Goal: Task Accomplishment & Management: Complete application form

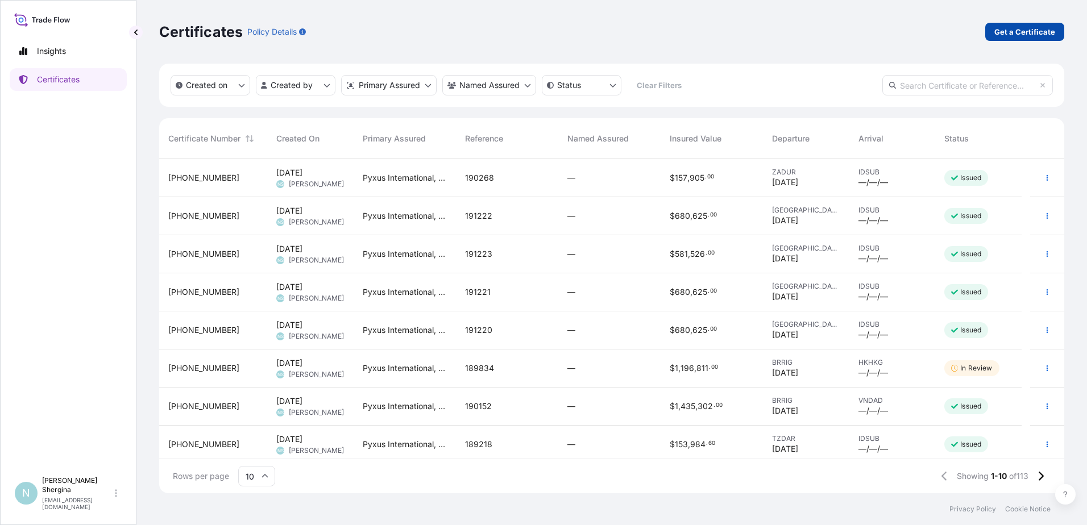
scroll to position [332, 897]
click at [1028, 25] on link "Get a Certificate" at bounding box center [1025, 32] width 79 height 18
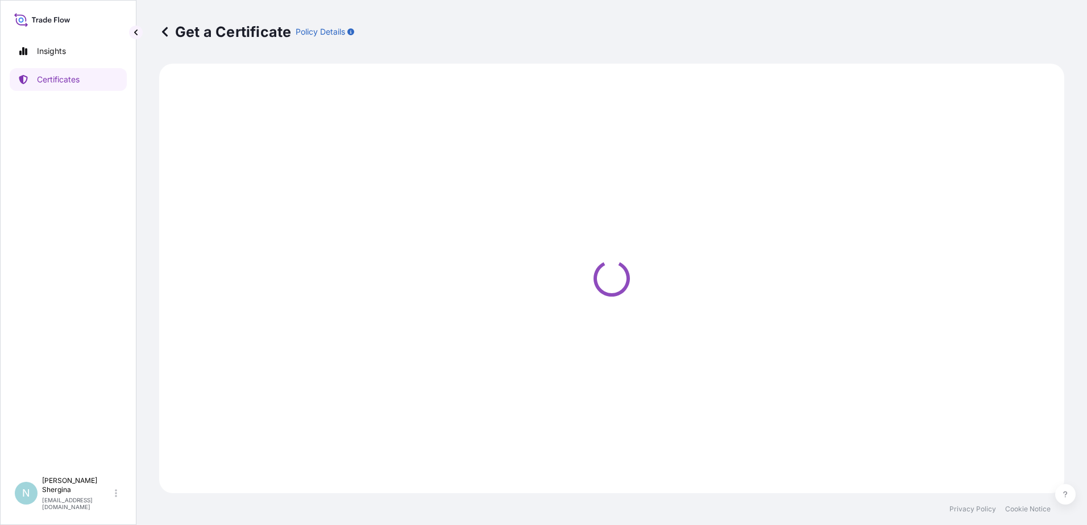
select select "Ocean Vessel"
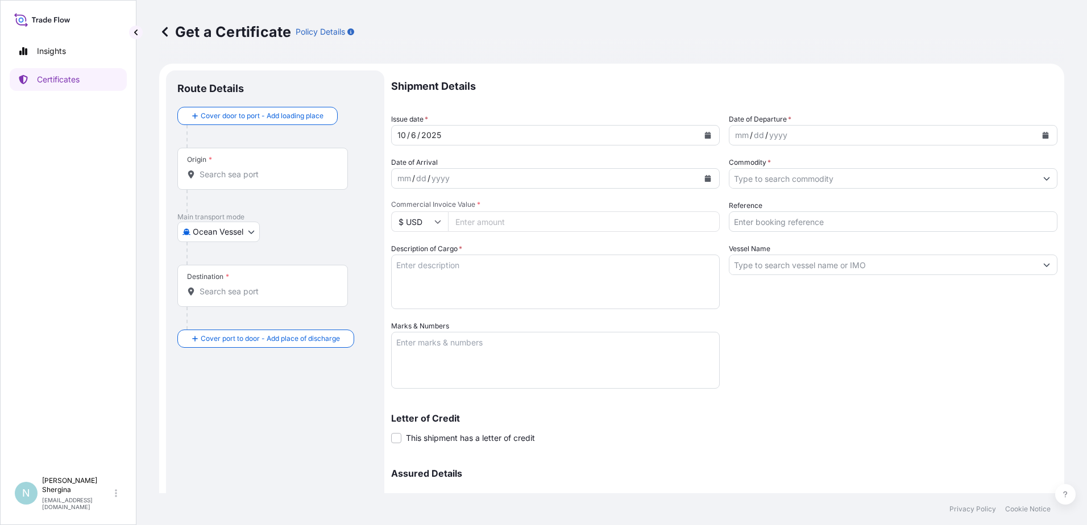
click at [734, 129] on div "mm" at bounding box center [742, 136] width 16 height 14
click at [807, 345] on div "Shipment Details Issue date * [DATE] Date of Departure * [DATE] Date of Arrival…" at bounding box center [724, 320] width 666 height 499
click at [839, 225] on input "Reference" at bounding box center [893, 222] width 329 height 20
paste input "189529"
type input "189529"
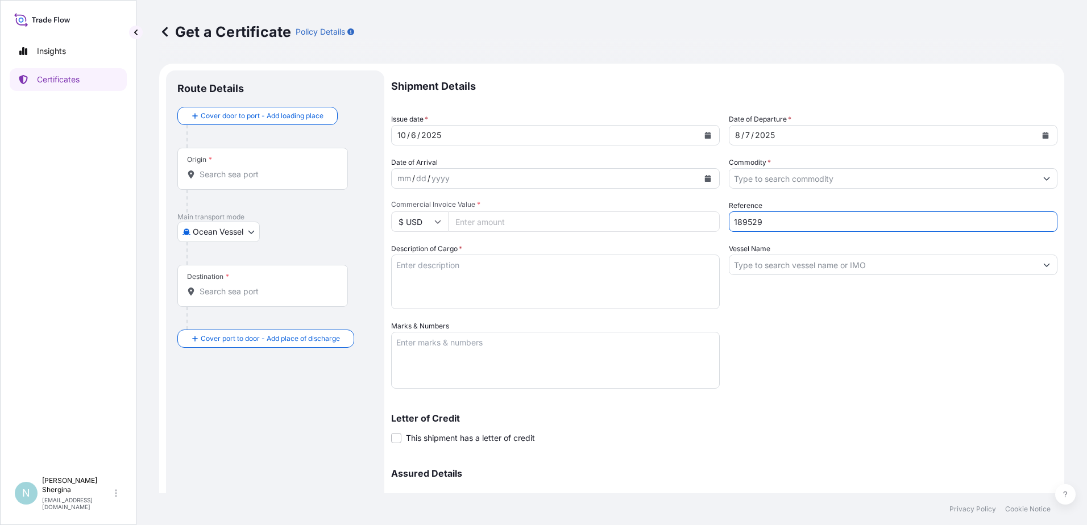
click at [839, 390] on div "Shipment Details Issue date * [DATE] Date of Departure * [DATE] Date of Arrival…" at bounding box center [724, 320] width 666 height 499
click at [831, 183] on input "Commodity *" at bounding box center [883, 178] width 307 height 20
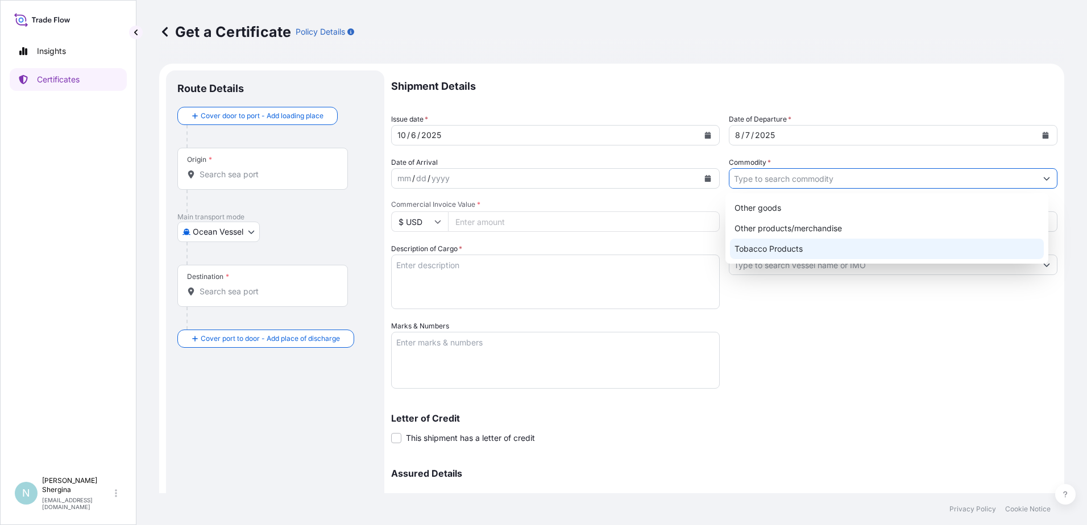
click at [831, 251] on div "Tobacco Products" at bounding box center [887, 249] width 314 height 20
type input "Tobacco Products"
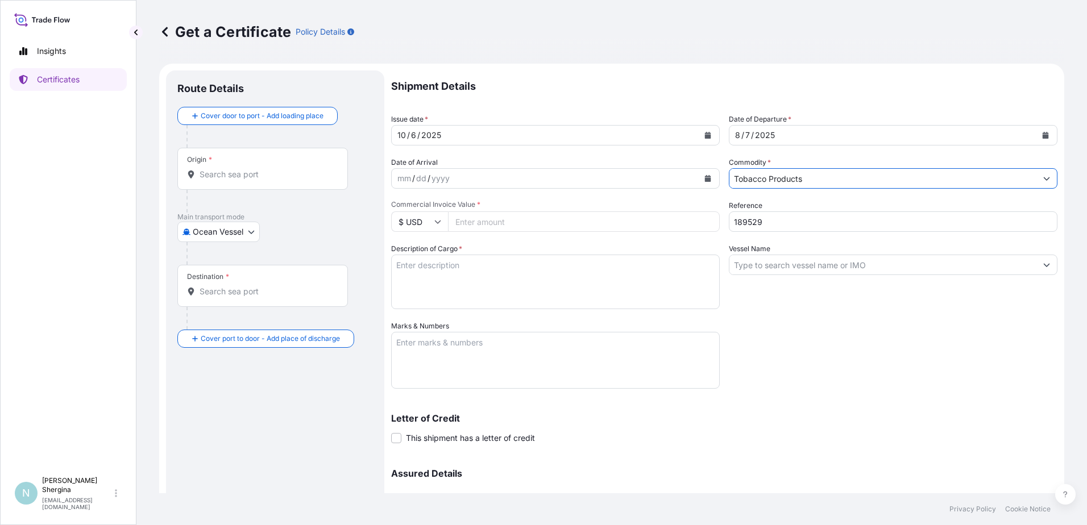
click at [742, 352] on div "Shipment Details Issue date * [DATE] Date of Departure * [DATE] Date of Arrival…" at bounding box center [724, 320] width 666 height 499
click at [469, 220] on input "Commercial Invoice Value *" at bounding box center [584, 222] width 272 height 20
type input "79660.35"
click at [829, 347] on div "Shipment Details Issue date * [DATE] Date of Departure * [DATE] Date of Arrival…" at bounding box center [724, 320] width 666 height 499
click at [821, 268] on input "Vessel Name" at bounding box center [883, 265] width 307 height 20
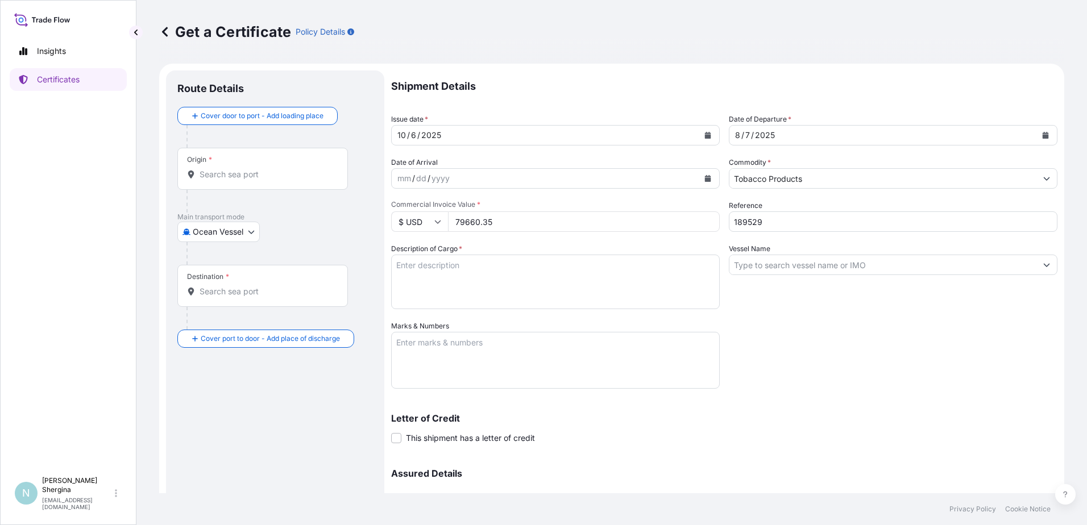
click at [760, 263] on input "Vessel Name" at bounding box center [883, 265] width 307 height 20
paste input "WANTAI 25007E, EVERGREEN"
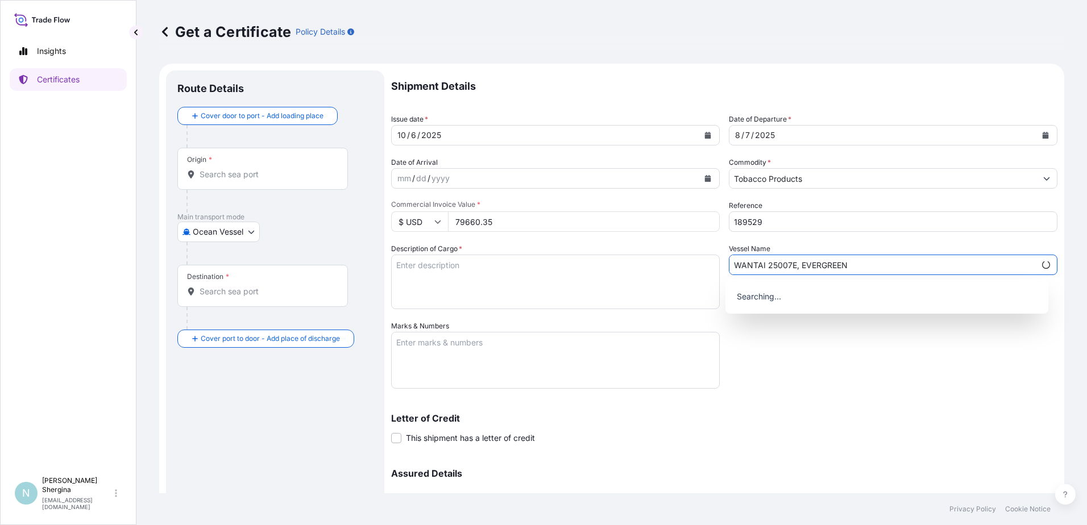
type input "WANTAI 25007E, EVERGREEN"
click at [819, 398] on div "Shipment Details Issue date * [DATE] Date of Departure * [DATE] Date of Arrival…" at bounding box center [724, 320] width 666 height 499
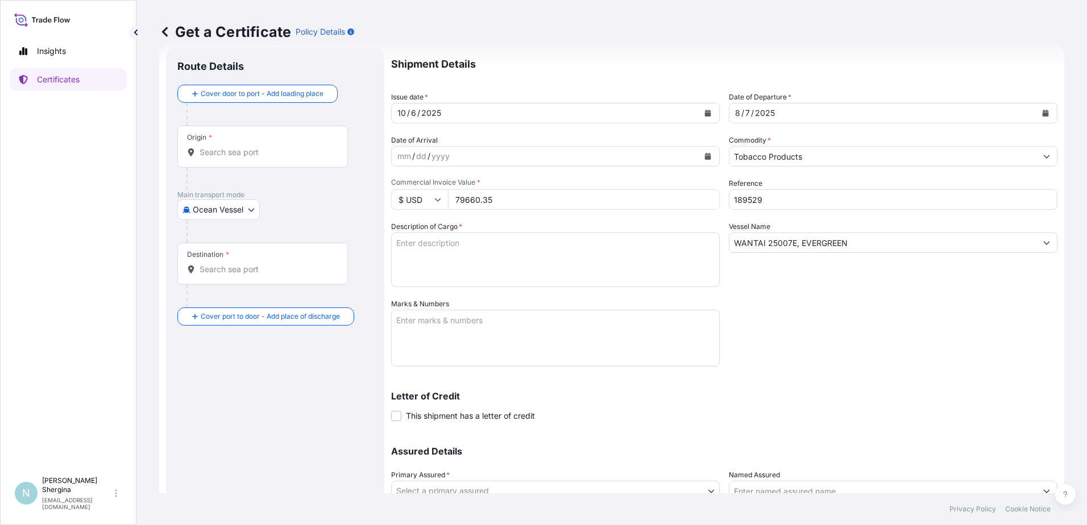
scroll to position [57, 0]
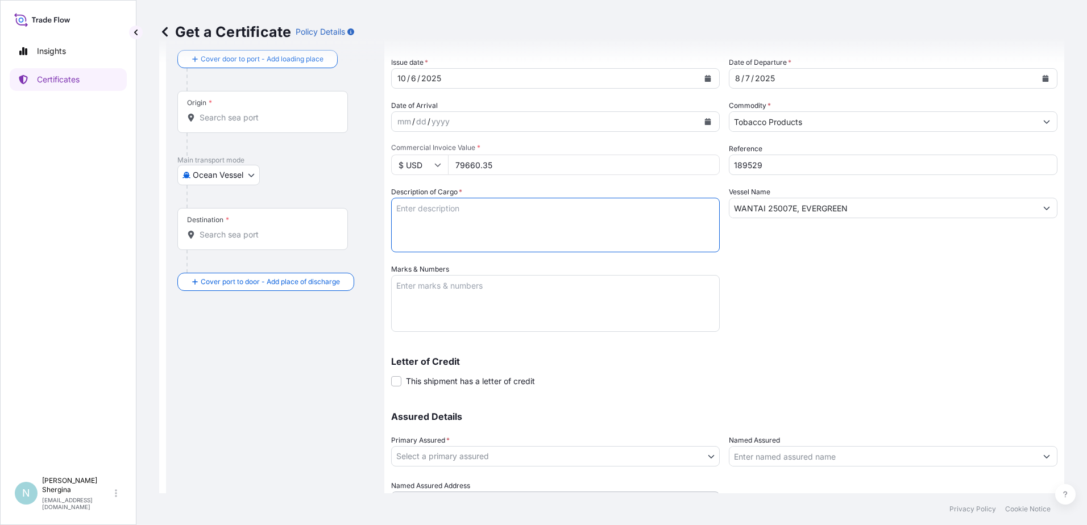
click at [488, 230] on textarea "Description of Cargo *" at bounding box center [555, 225] width 329 height 55
paste textarea "99 cartons - 10890 kgs net of cutrag American blend, Grade MBW, Country of orig…"
click at [399, 236] on textarea "99 cartons - 10890 kgs net of cutrag American blend, Grade MBW, Country of orig…" at bounding box center [555, 225] width 329 height 55
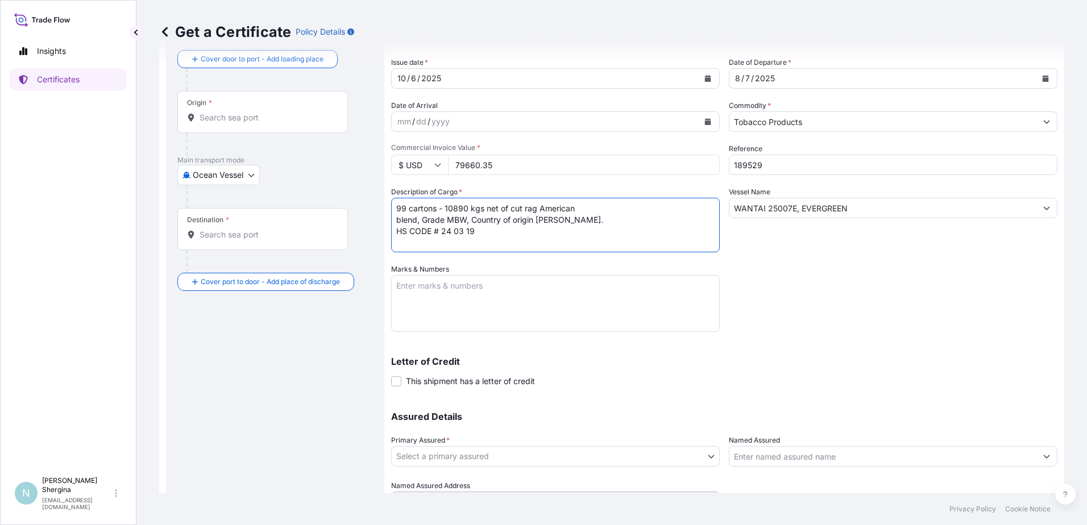
type textarea "99 cartons - 10890 kgs net of cut rag American blend, Grade MBW, Country of ori…"
click at [442, 306] on textarea "Marks & Numbers" at bounding box center [555, 303] width 329 height 57
paste textarea "Cutrag American Blend Grade MBW 1-99 Gross Kgs 121.1 Kgs/ Tare 11.1/ Net Kgs: 1…"
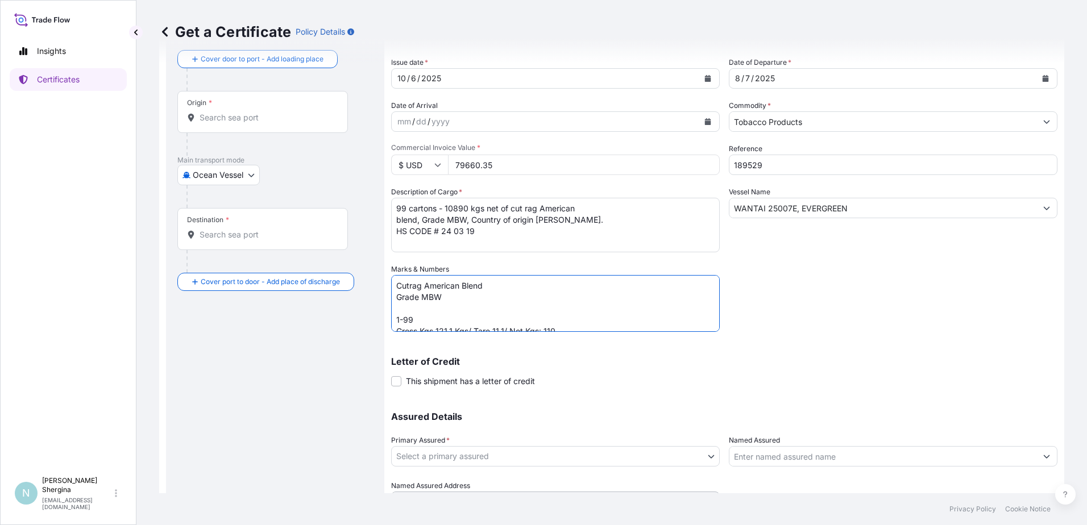
type textarea "Cutrag American Blend Grade MBW 1-99 Gross Kgs 121.1 Kgs/ Tare 11.1/ Net Kgs: 1…"
click at [523, 208] on textarea "99 cartons - 10890 kgs net of cut rag American blend, Grade MBW, Country of ori…" at bounding box center [555, 225] width 329 height 55
type textarea "99 cartons - 10890 kgs net of cutrag American blend, Grade MBW, Country of orig…"
click at [396, 318] on textarea "Cutrag American Blend Grade MBW 1-99 Gross Kgs 121.1 Kgs/ Tare 11.1/ Net Kgs: 1…" at bounding box center [555, 303] width 329 height 57
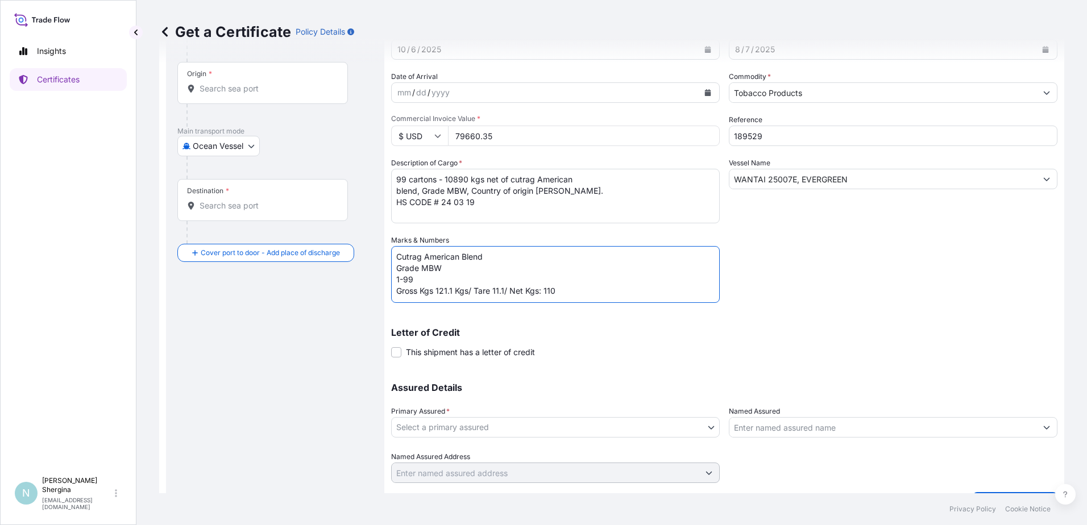
scroll to position [114, 0]
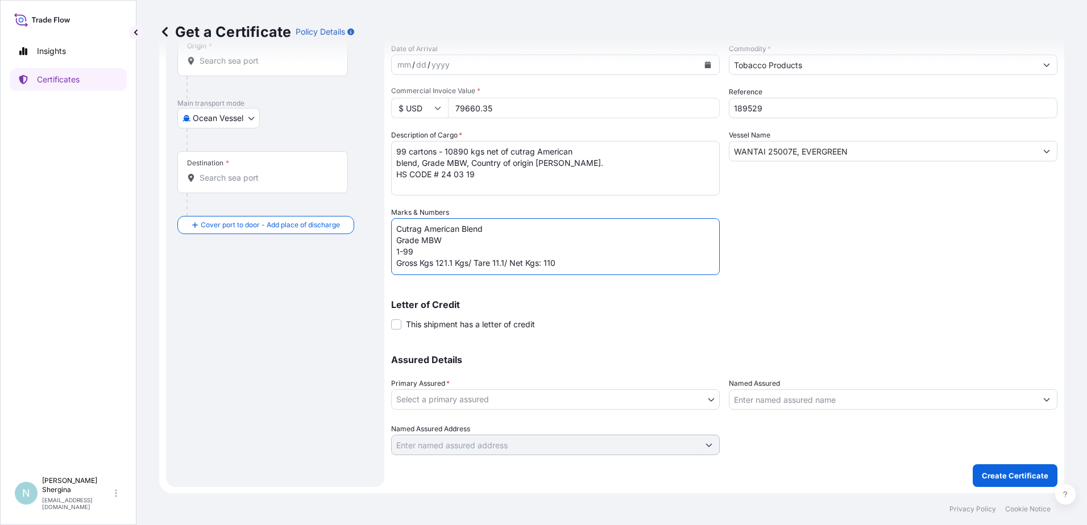
type textarea "Cutrag American Blend Grade MBW 1-99 Gross Kgs 121.1 Kgs/ Tare 11.1/ Net Kgs: 1…"
click at [487, 400] on body "Insights Certificates N [PERSON_NAME] [EMAIL_ADDRESS][DOMAIN_NAME] Get a Certif…" at bounding box center [543, 262] width 1087 height 525
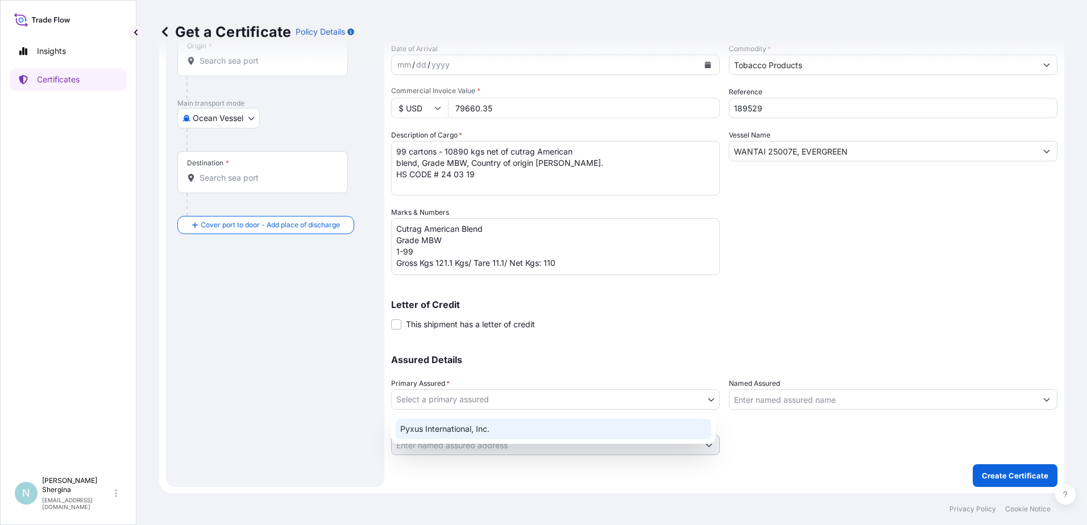
click at [485, 432] on div "Pyxus International, Inc." at bounding box center [554, 429] width 316 height 20
select select "31548"
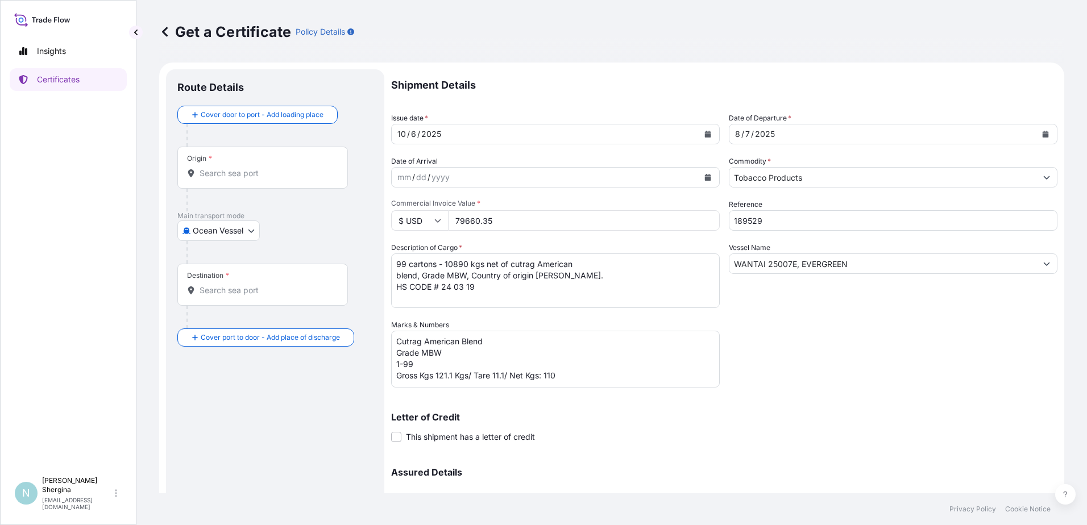
scroll to position [0, 0]
click at [263, 184] on div "Origin *" at bounding box center [262, 169] width 171 height 42
click at [263, 180] on input "Origin *" at bounding box center [267, 174] width 134 height 11
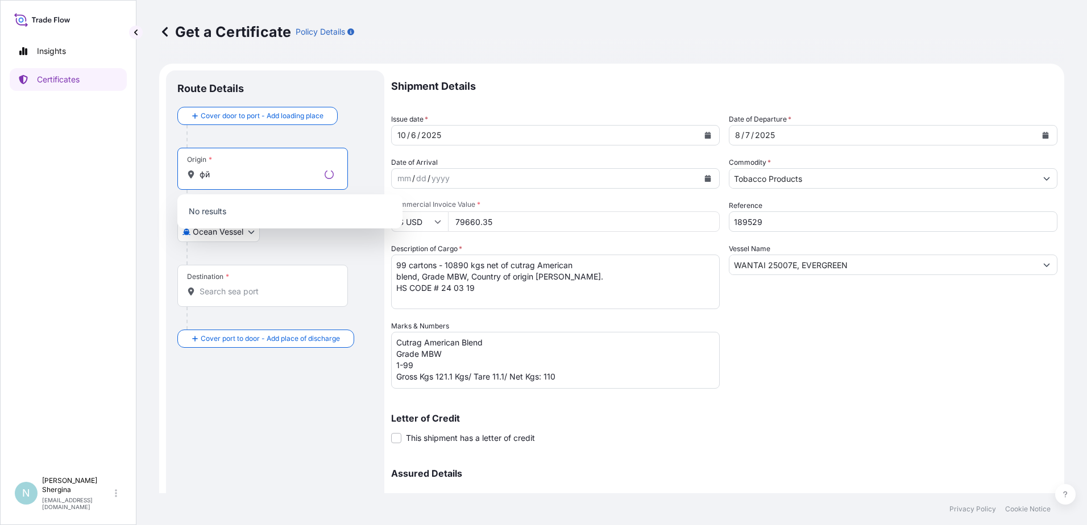
type input "ф"
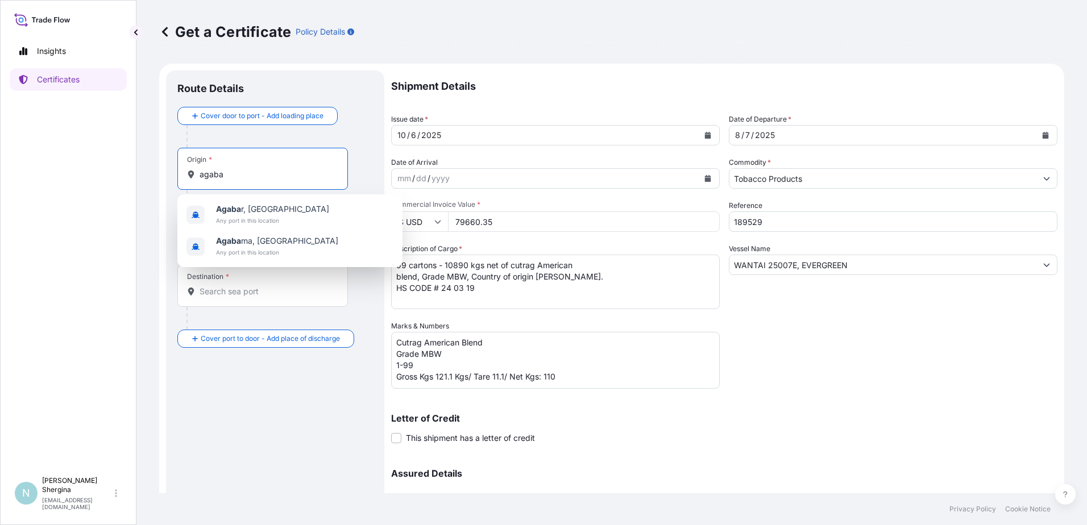
click at [208, 178] on input "agaba" at bounding box center [267, 174] width 134 height 11
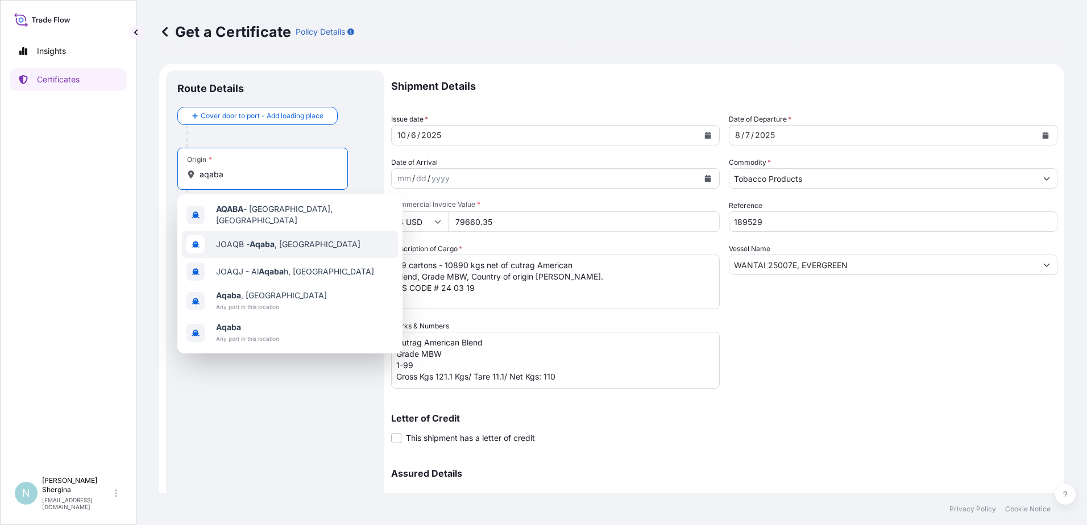
click at [308, 239] on div "JOAQB - Aqaba , [GEOGRAPHIC_DATA]" at bounding box center [290, 244] width 216 height 27
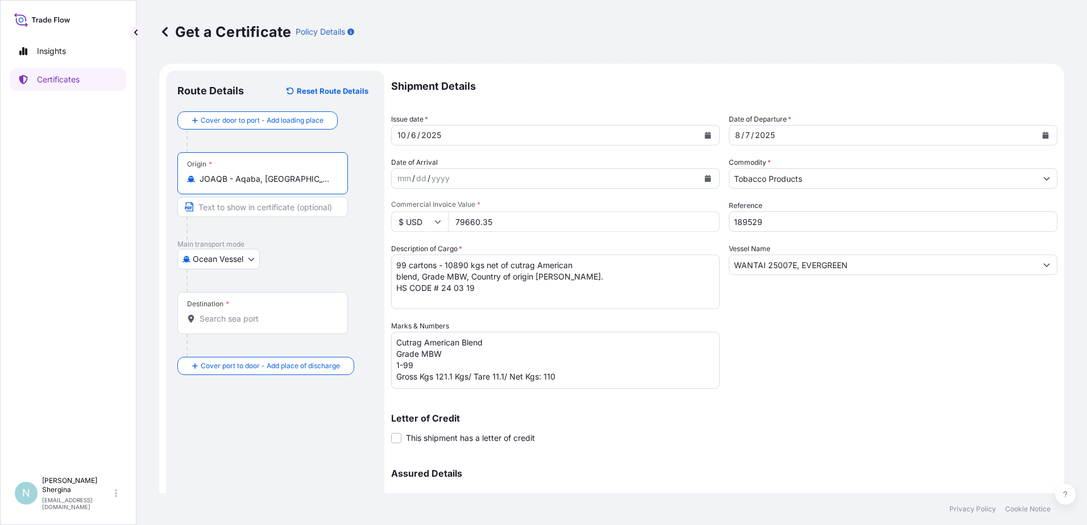
type input "JOAQB - Aqaba, [GEOGRAPHIC_DATA]"
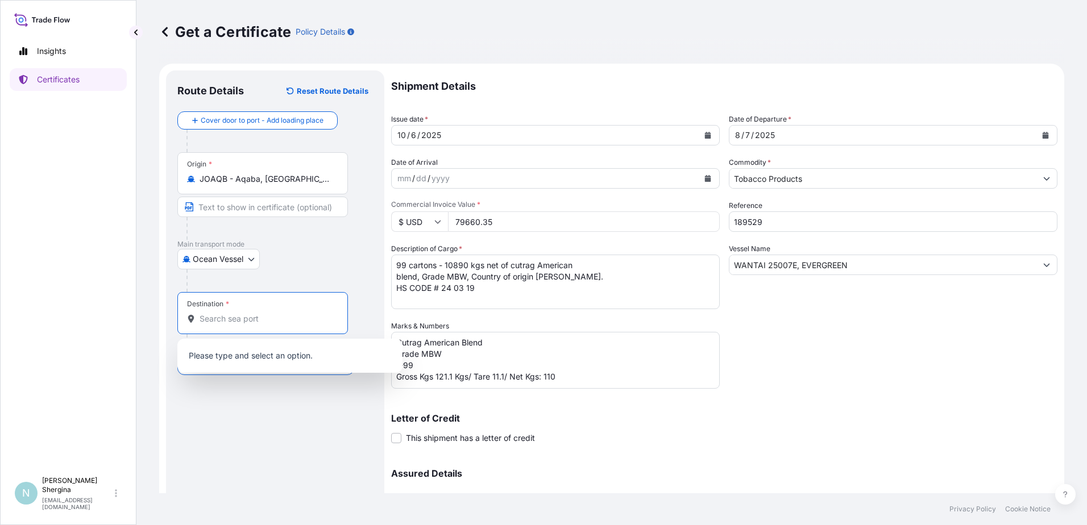
click at [201, 320] on input "Destination *" at bounding box center [267, 318] width 134 height 11
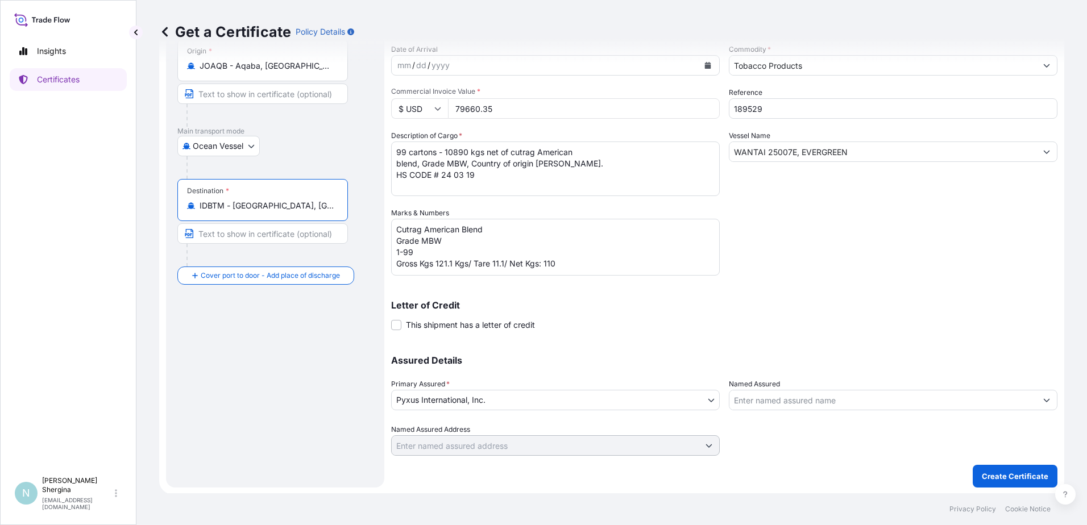
scroll to position [114, 0]
type input "IDBTM - [GEOGRAPHIC_DATA], [GEOGRAPHIC_DATA]"
click at [982, 474] on p "Create Certificate" at bounding box center [1015, 475] width 67 height 11
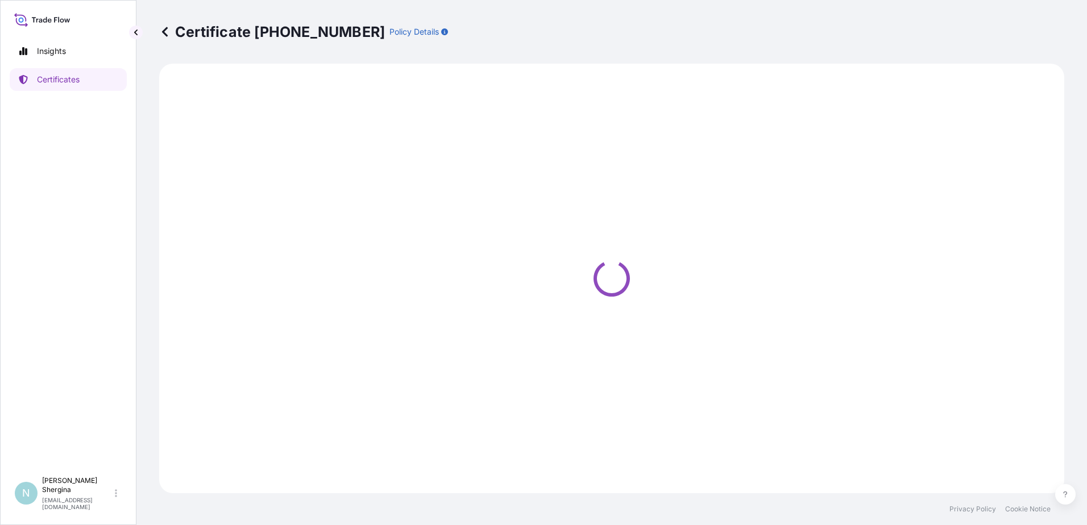
select select "Ocean Vessel"
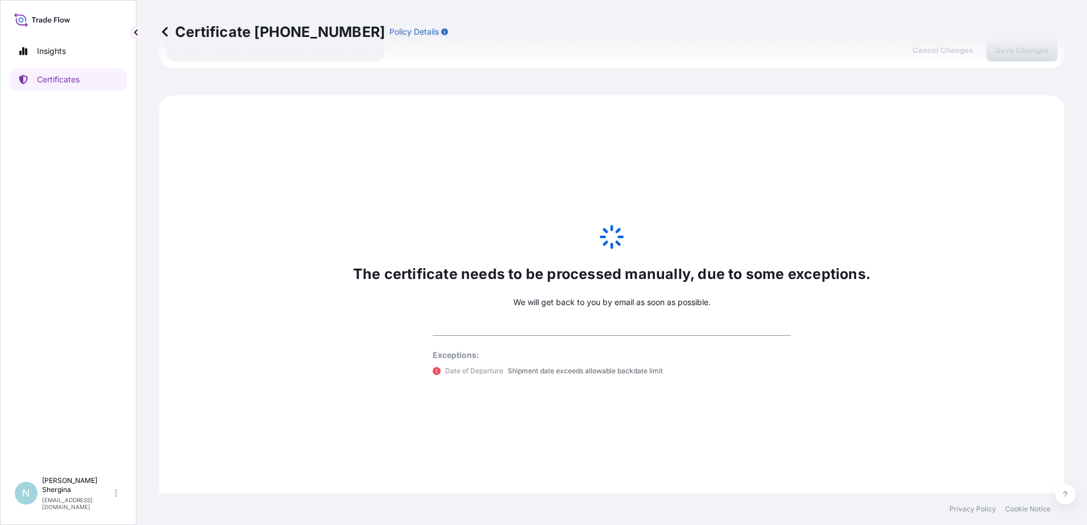
scroll to position [550, 0]
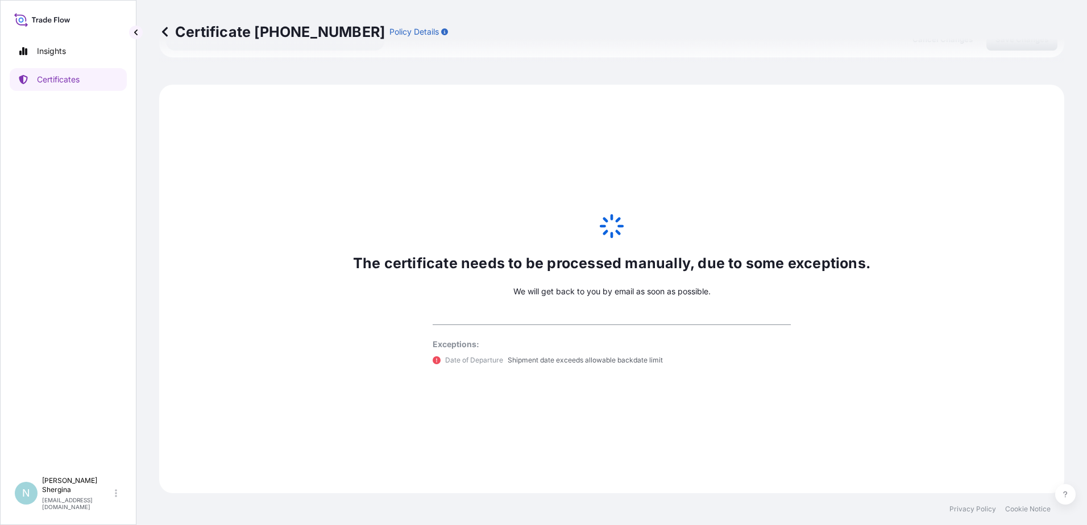
select select "31548"
click at [86, 85] on link "Certificates" at bounding box center [68, 79] width 117 height 23
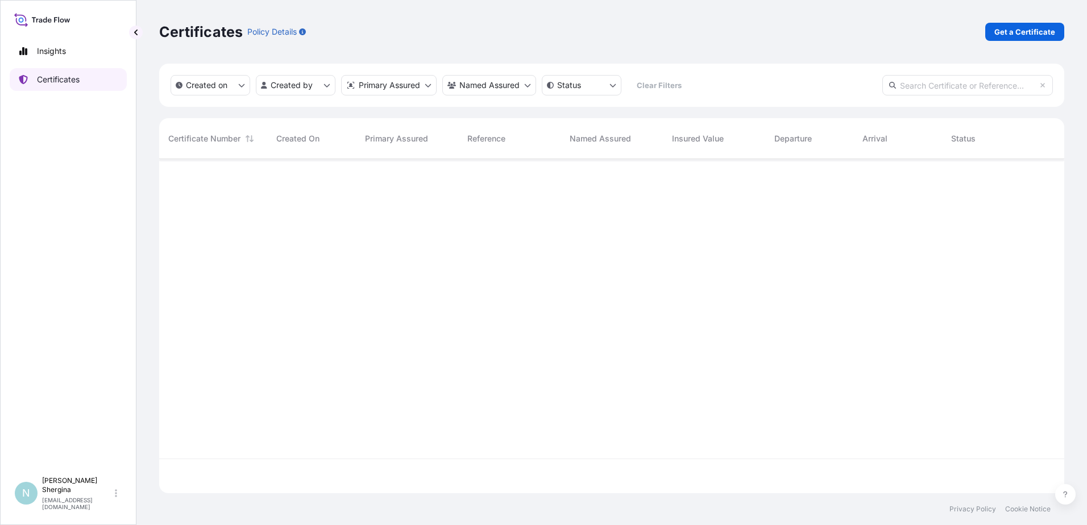
scroll to position [332, 897]
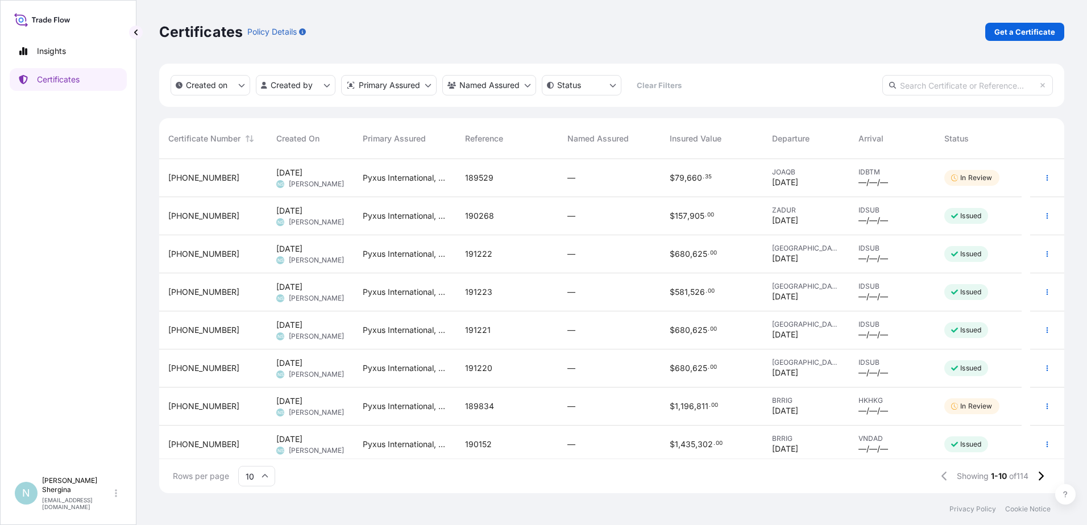
click at [528, 186] on div "189529" at bounding box center [507, 178] width 102 height 38
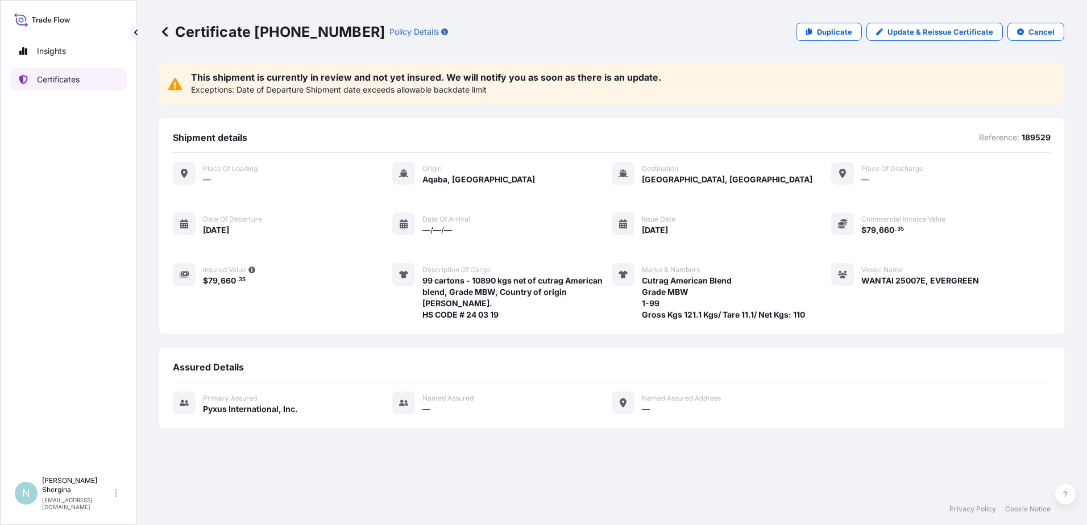
click at [86, 78] on link "Certificates" at bounding box center [68, 79] width 117 height 23
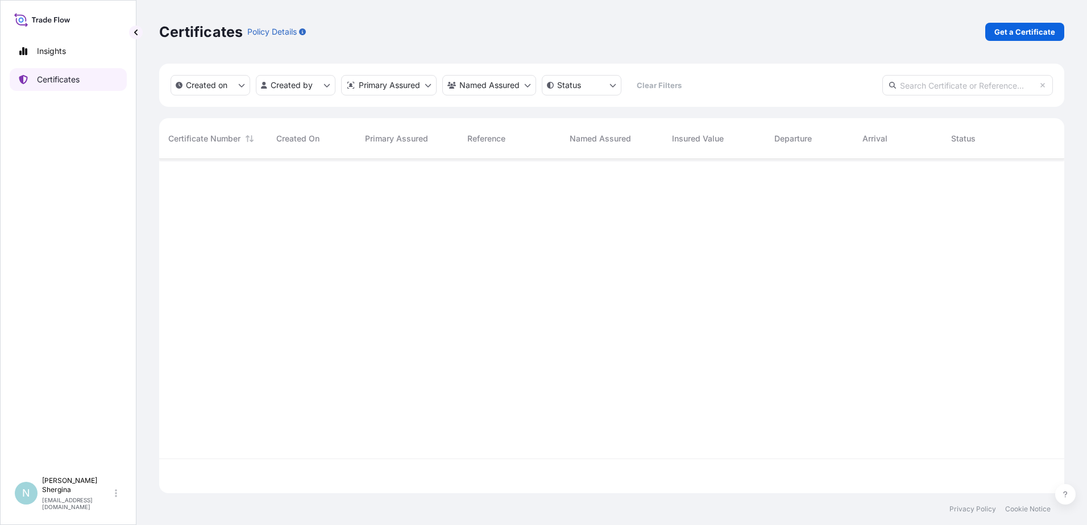
scroll to position [332, 897]
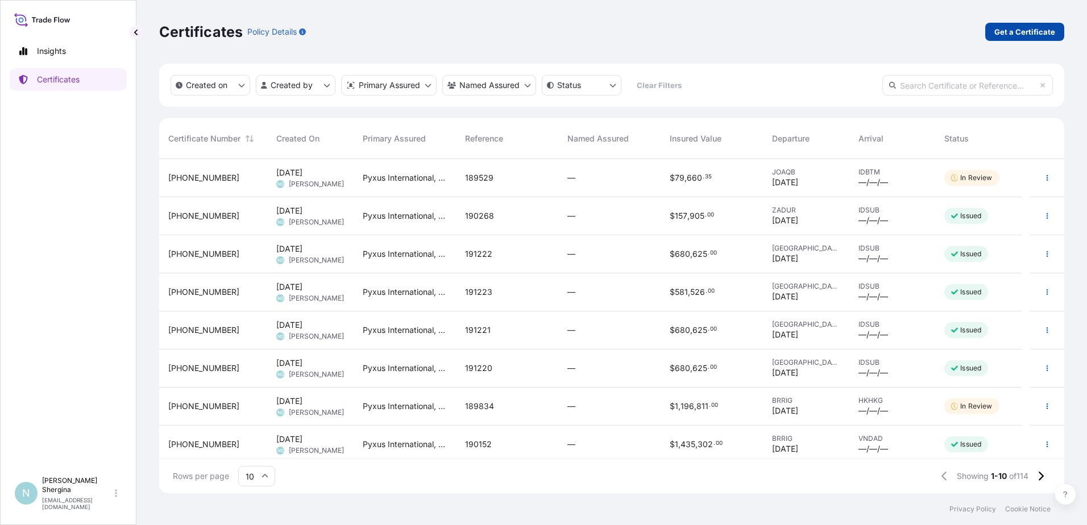
click at [1016, 37] on p "Get a Certificate" at bounding box center [1025, 31] width 61 height 11
select select "Ocean Vessel"
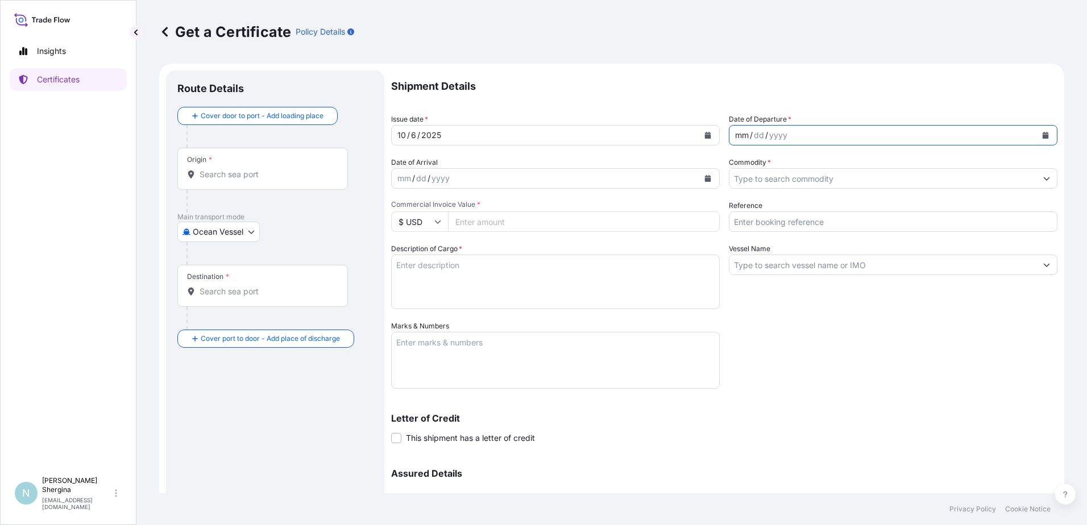
click at [739, 135] on div "mm" at bounding box center [742, 136] width 16 height 14
click at [775, 174] on input "Commodity *" at bounding box center [883, 178] width 307 height 20
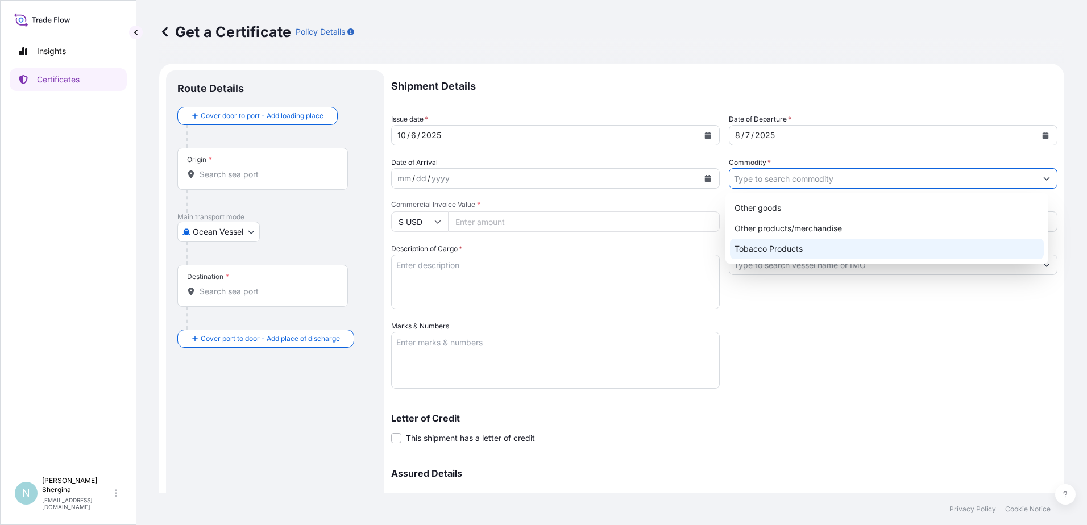
click at [777, 250] on div "Tobacco Products" at bounding box center [887, 249] width 314 height 20
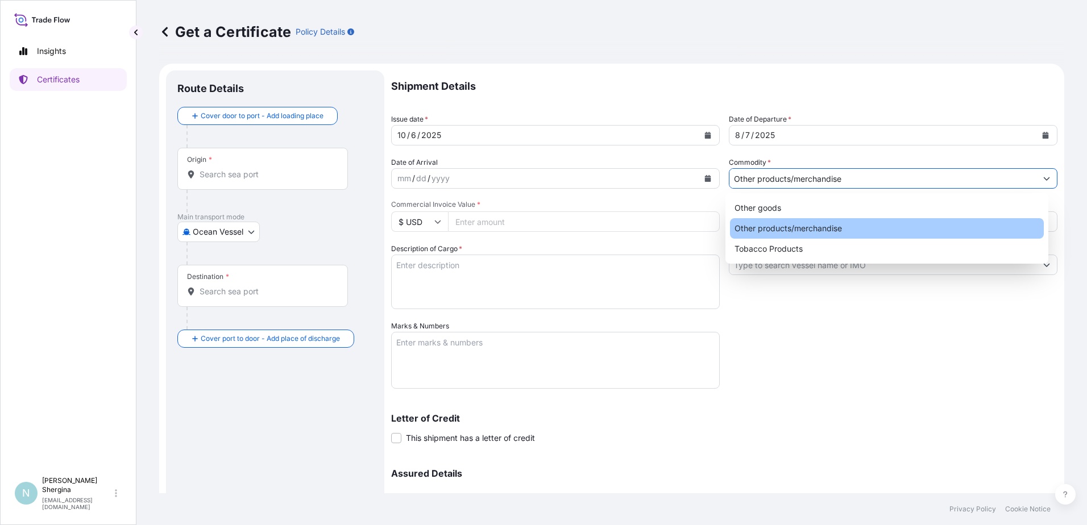
paste input "189528"
type input "Other products/merchandise189528"
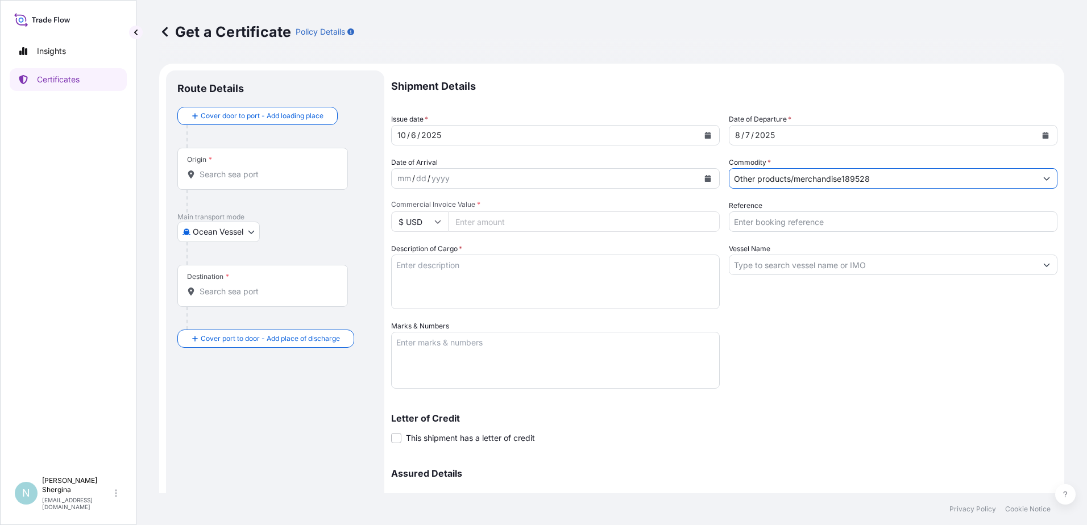
drag, startPoint x: 872, startPoint y: 176, endPoint x: 721, endPoint y: 182, distance: 151.4
click at [721, 182] on div "Shipment Details Issue date * [DATE] Date of Departure * [DATE] Date of Arrival…" at bounding box center [724, 320] width 666 height 499
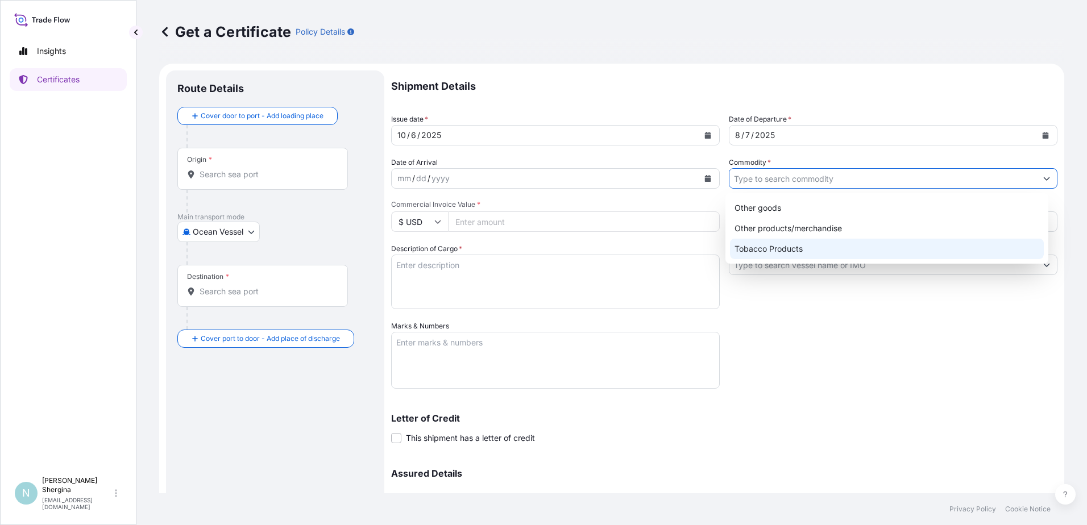
click at [774, 250] on div "Tobacco Products" at bounding box center [887, 249] width 314 height 20
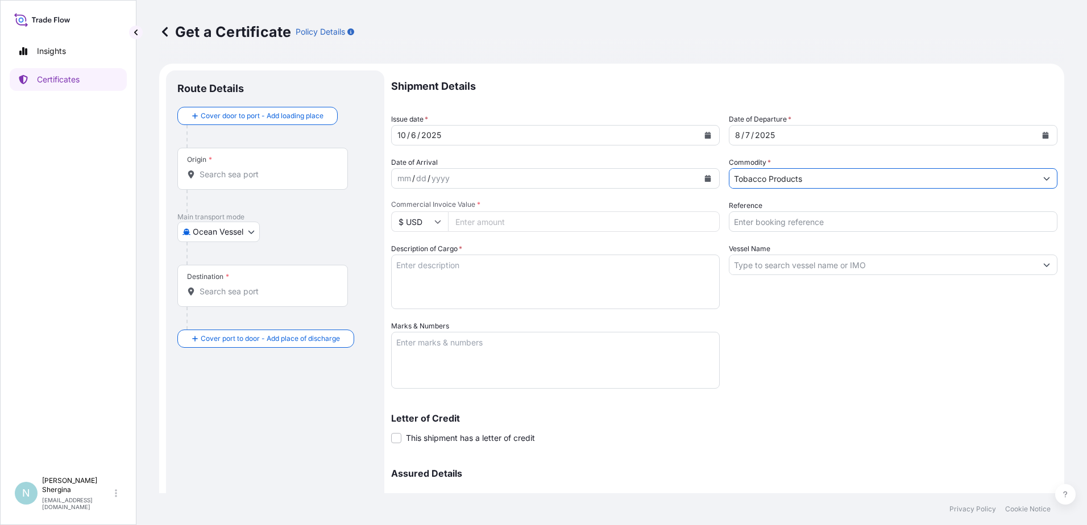
type input "Tobacco Products"
click at [763, 221] on input "Reference" at bounding box center [893, 222] width 329 height 20
paste input "189528"
type input "189528"
click at [789, 272] on input "Vessel Name" at bounding box center [883, 265] width 307 height 20
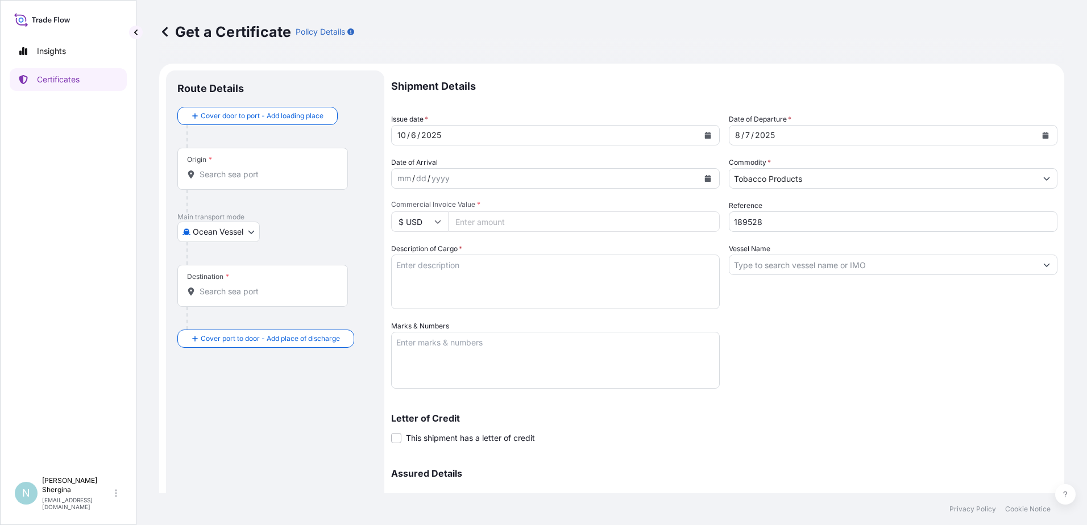
click at [776, 252] on div "Vessel Name" at bounding box center [893, 276] width 329 height 66
click at [774, 262] on input "Vessel Name" at bounding box center [883, 265] width 307 height 20
paste input "WANTAI 25007E, EVERGREEN"
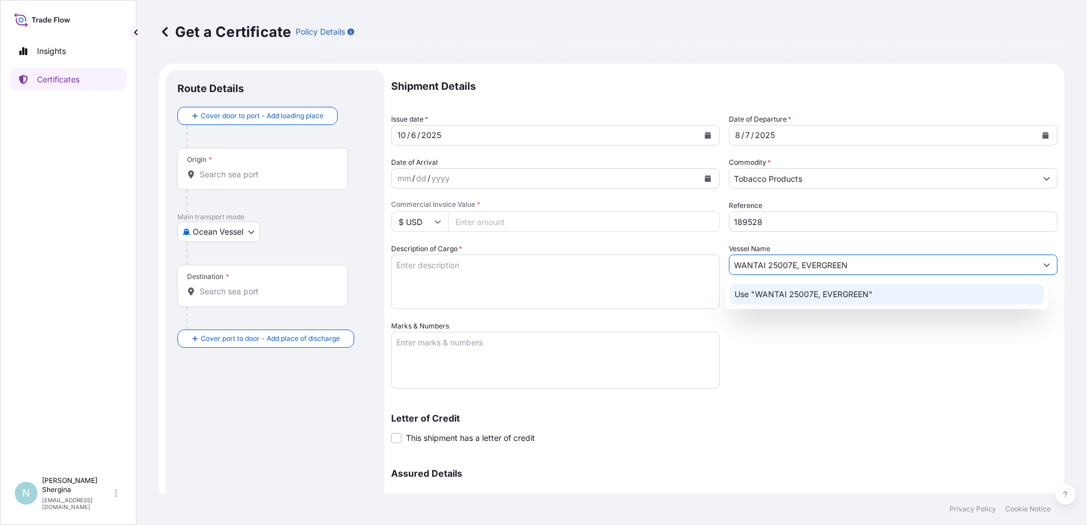
click at [839, 296] on p "Use "WANTAI 25007E, EVERGREEN"" at bounding box center [804, 294] width 138 height 11
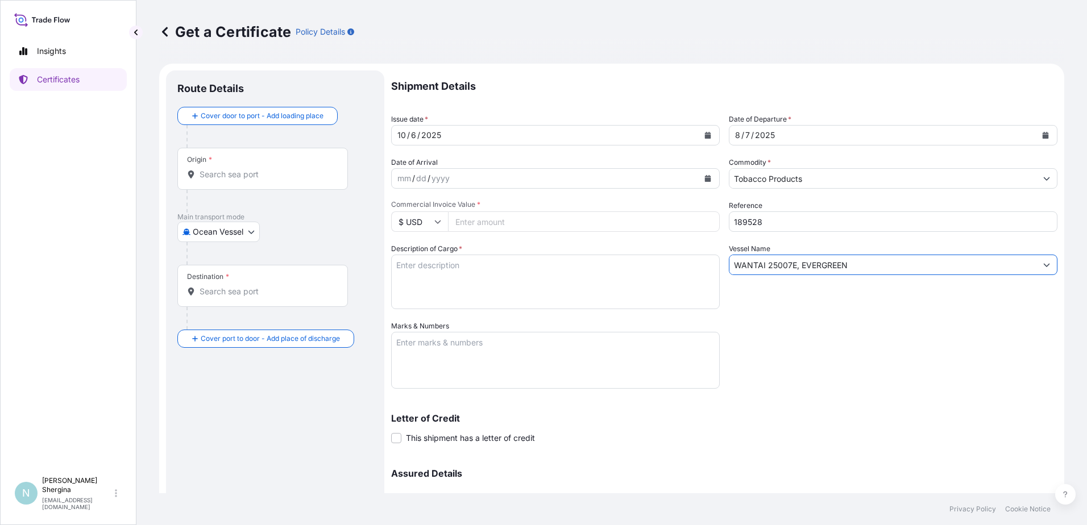
type input "WANTAI 25007E, EVERGREEN"
click at [817, 349] on div "Shipment Details Issue date * [DATE] Date of Departure * [DATE] Date of Arrival…" at bounding box center [724, 320] width 666 height 499
click at [467, 221] on input "Commercial Invoice Value *" at bounding box center [584, 222] width 272 height 20
type input "7966035"
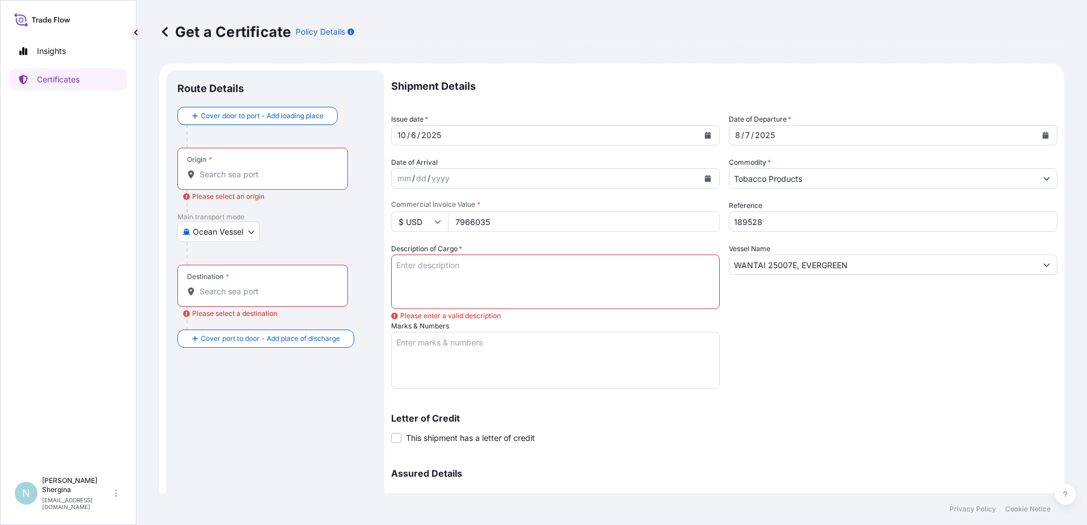
click at [486, 223] on input "7966035" at bounding box center [584, 222] width 272 height 20
click at [481, 222] on input "7966035" at bounding box center [584, 222] width 272 height 20
type input "79660.35"
click at [809, 332] on div "Shipment Details Issue date * [DATE] Date of Departure * [DATE] Date of Arrival…" at bounding box center [724, 326] width 666 height 510
click at [482, 271] on textarea "Description of Cargo *" at bounding box center [555, 282] width 329 height 55
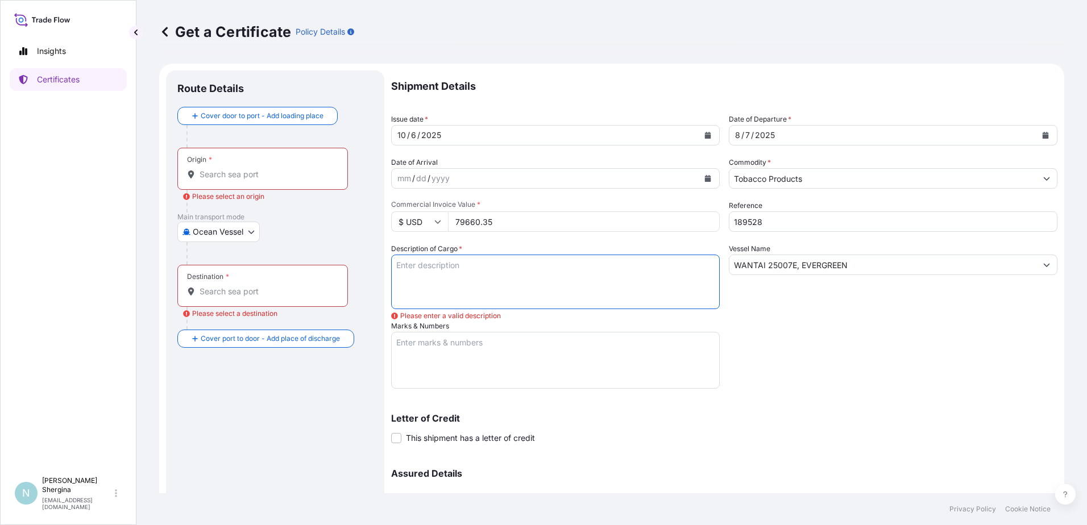
paste textarea "99 cartons - 10890 kgs net of cutrag American blend, Grade MBW, Country of orig…"
click at [398, 292] on textarea "99 cartons - 10890 kgs net of cutrag American blend, Grade MBW, Country of orig…" at bounding box center [555, 282] width 329 height 55
type textarea "99 cartons - 10890 kgs net of cutrag American blend, Grade MBW, Country of orig…"
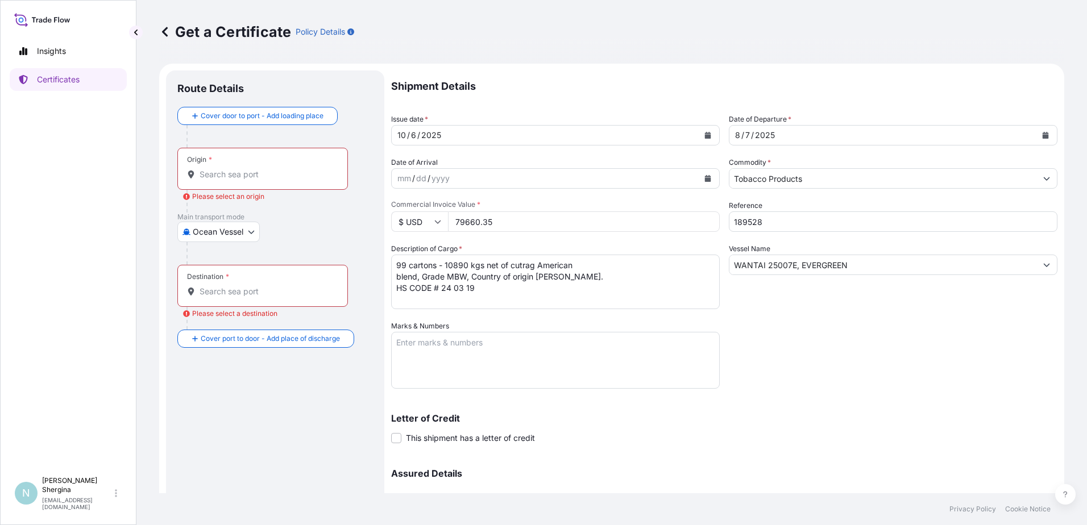
click at [436, 347] on textarea "Marks & Numbers" at bounding box center [555, 360] width 329 height 57
paste textarea "Cutrag American Blend Grade MBW 1-99 Gross Kgs 121.1 Kgs/ Tare 11.1/ Net Kgs: 1…"
click at [396, 360] on textarea "Cutrag American Blend Grade MBW 1-99 Gross Kgs 121.1 Kgs/ Tare 11.1/ Net Kgs: 1…" at bounding box center [555, 360] width 329 height 57
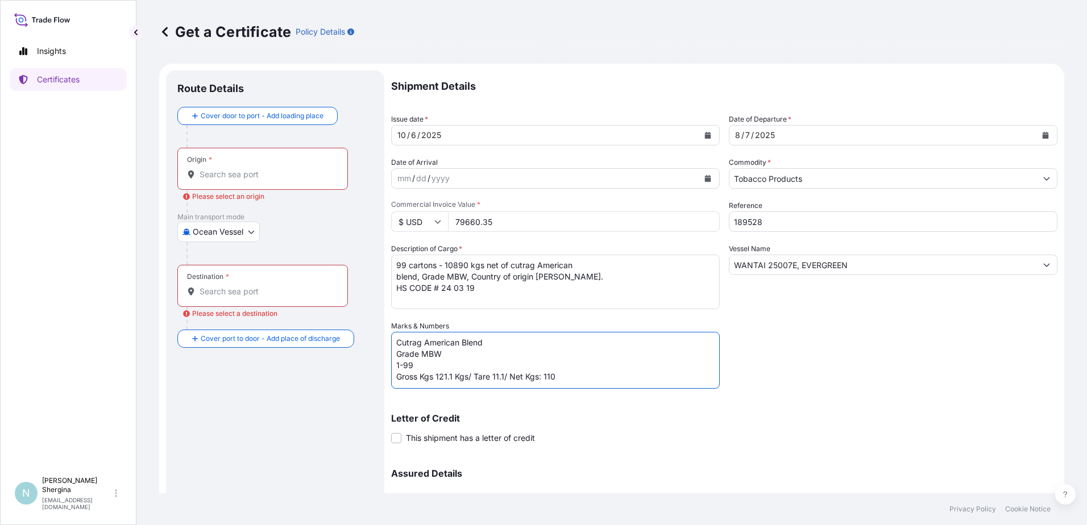
type textarea "Cutrag American Blend Grade MBW 1-99 Gross Kgs 121.1 Kgs/ Tare 11.1/ Net Kgs: 1…"
click at [247, 181] on div "Origin *" at bounding box center [262, 169] width 171 height 42
click at [247, 180] on input "Origin * Please select an origin" at bounding box center [267, 174] width 134 height 11
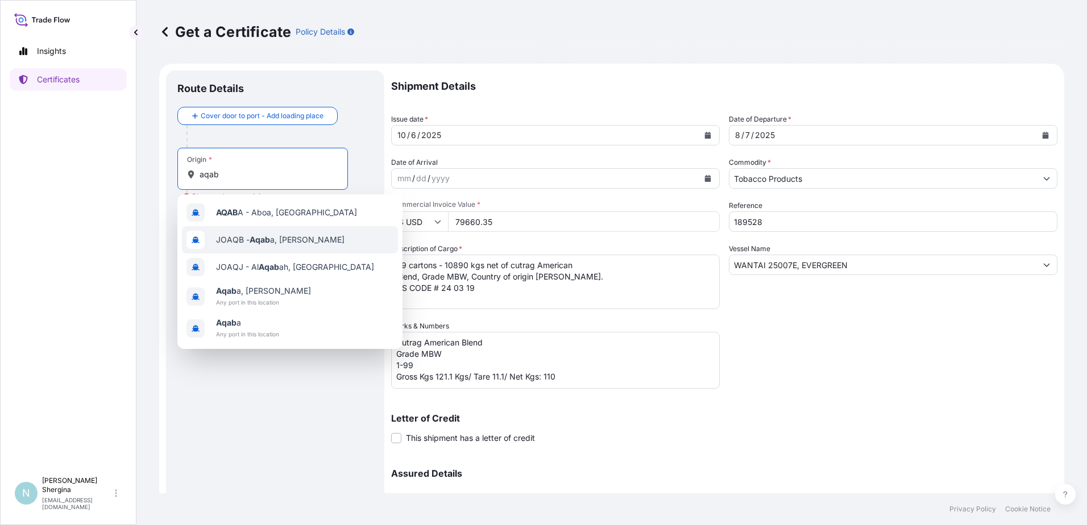
click at [255, 232] on div "JOAQB - Aqab a, [GEOGRAPHIC_DATA]" at bounding box center [290, 239] width 216 height 27
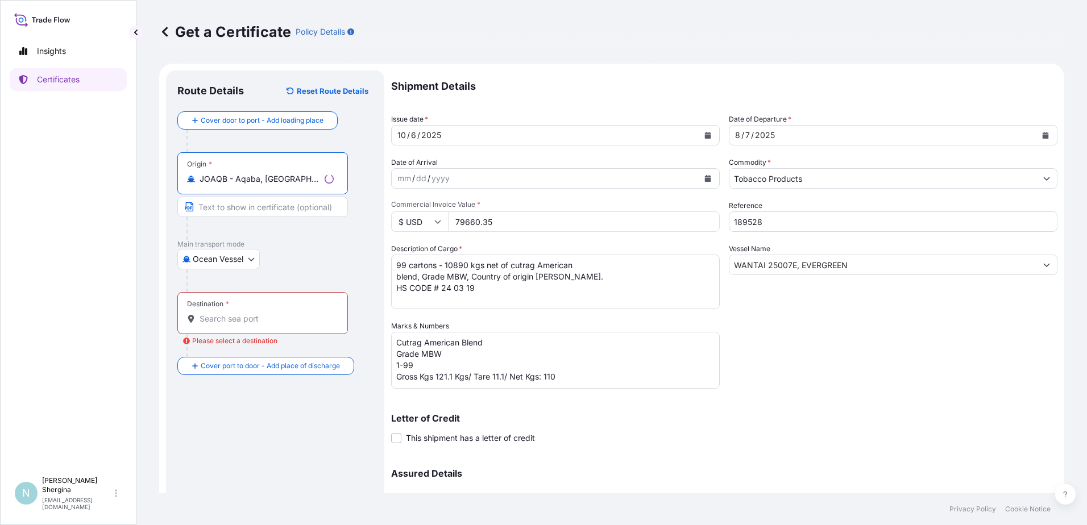
type input "JOAQB - Aqaba, [GEOGRAPHIC_DATA]"
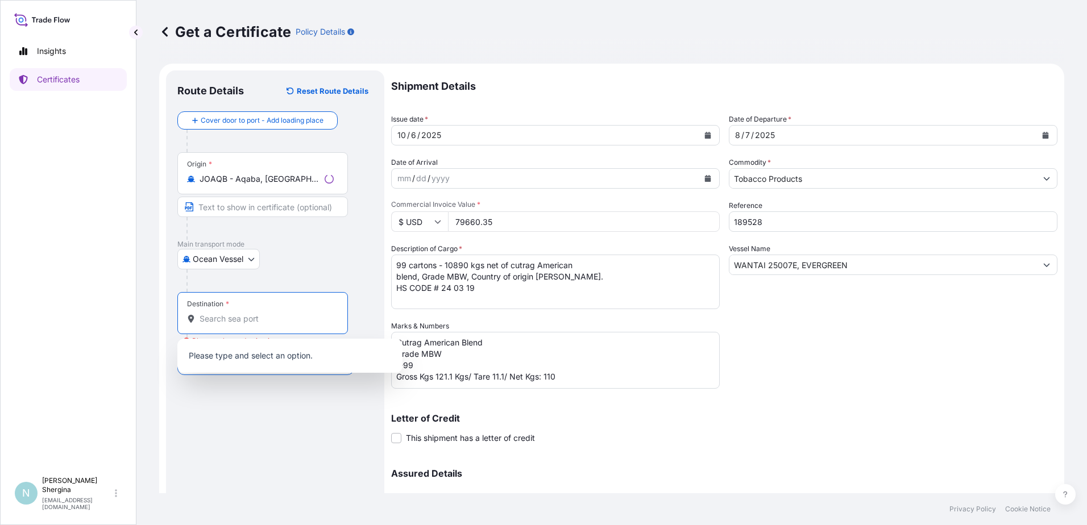
click at [241, 318] on input "Destination * Please select a destination" at bounding box center [267, 318] width 134 height 11
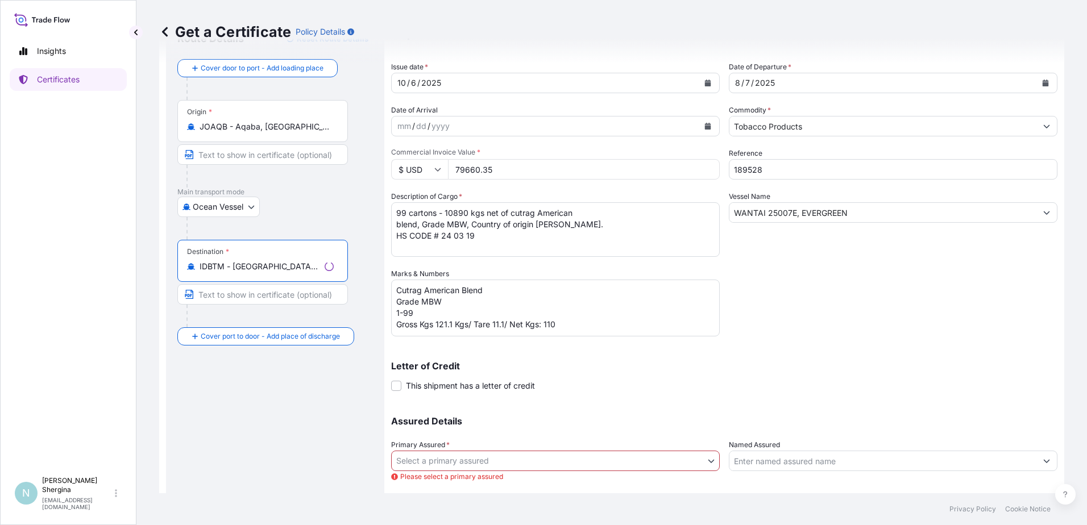
scroll to position [114, 0]
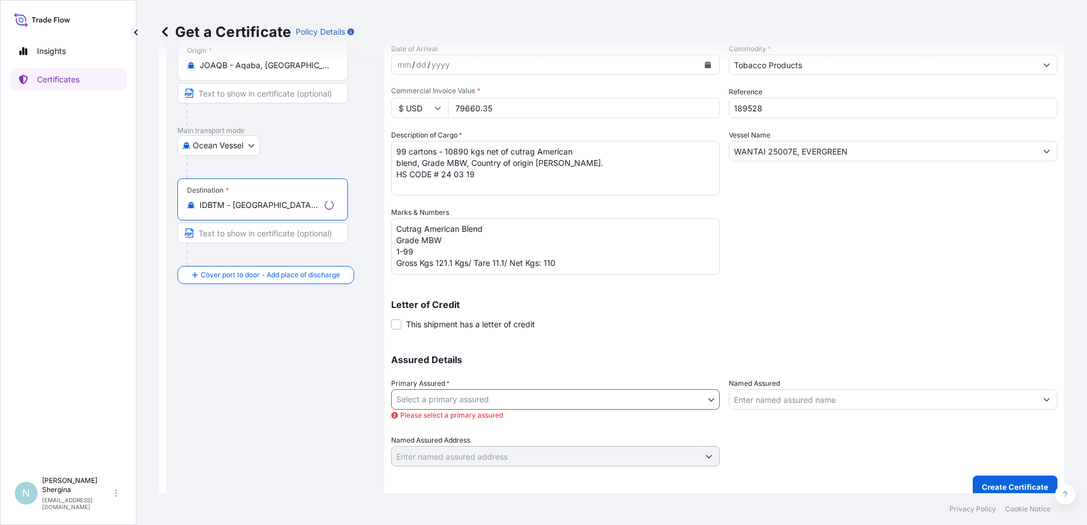
type input "IDBTM - [GEOGRAPHIC_DATA], [GEOGRAPHIC_DATA]"
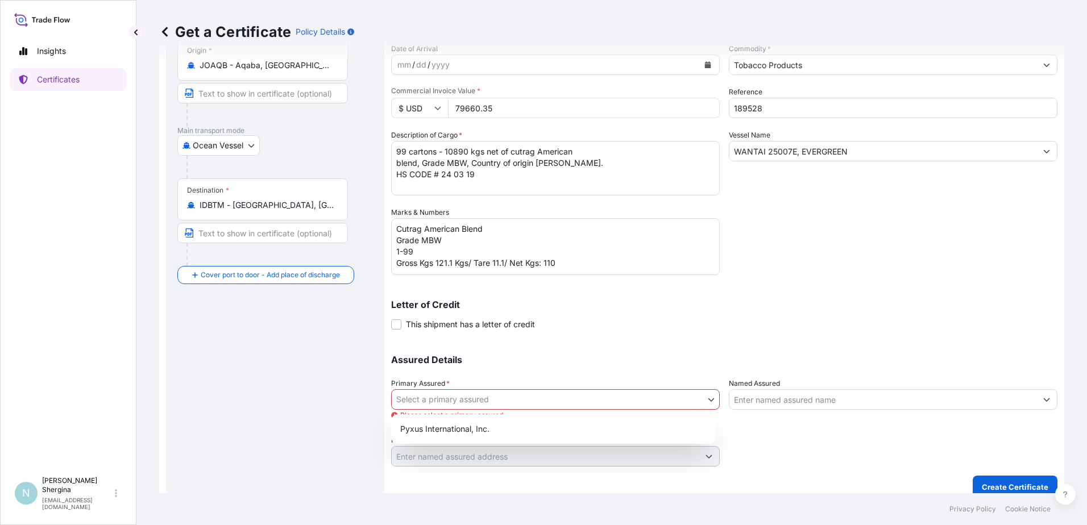
click at [578, 407] on body "3 options available. Insights Certificates N [PERSON_NAME] [EMAIL_ADDRESS][DOMA…" at bounding box center [543, 262] width 1087 height 525
click at [559, 426] on div "Pyxus International, Inc." at bounding box center [554, 429] width 316 height 20
select select "31548"
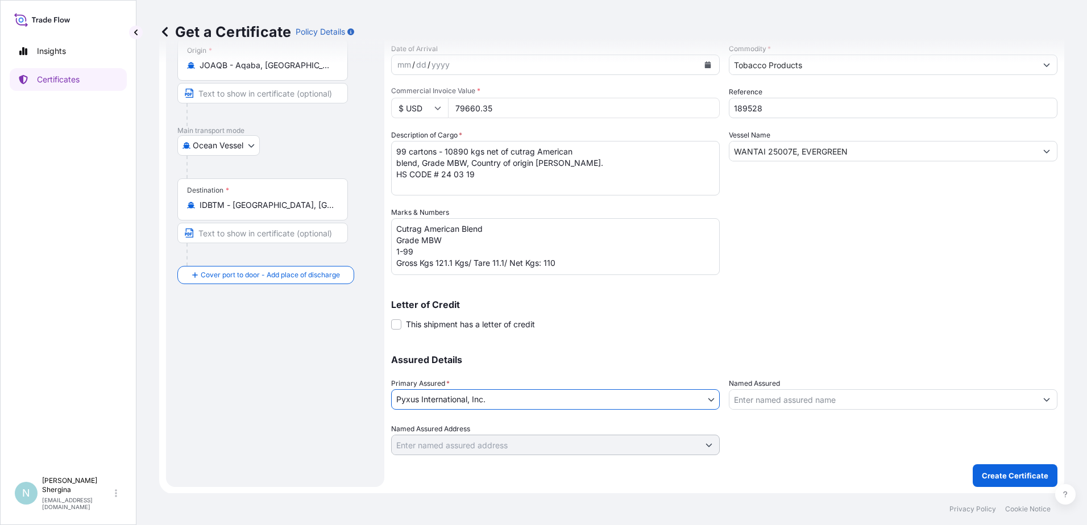
click at [770, 407] on input "Named Assured" at bounding box center [883, 400] width 307 height 20
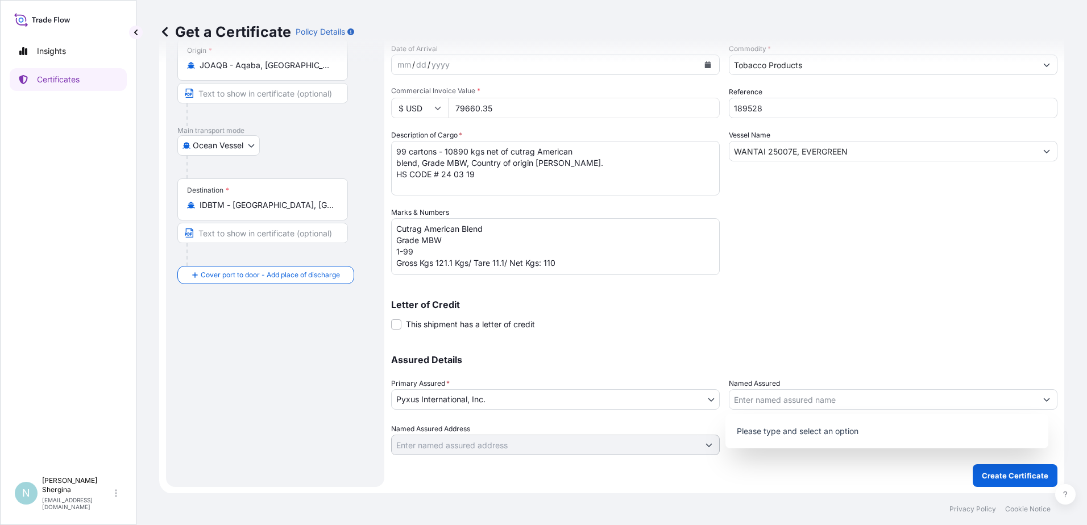
click at [842, 332] on div "Shipment Details Issue date * [DATE] Date of Departure * [DATE] Date of Arrival…" at bounding box center [724, 206] width 666 height 499
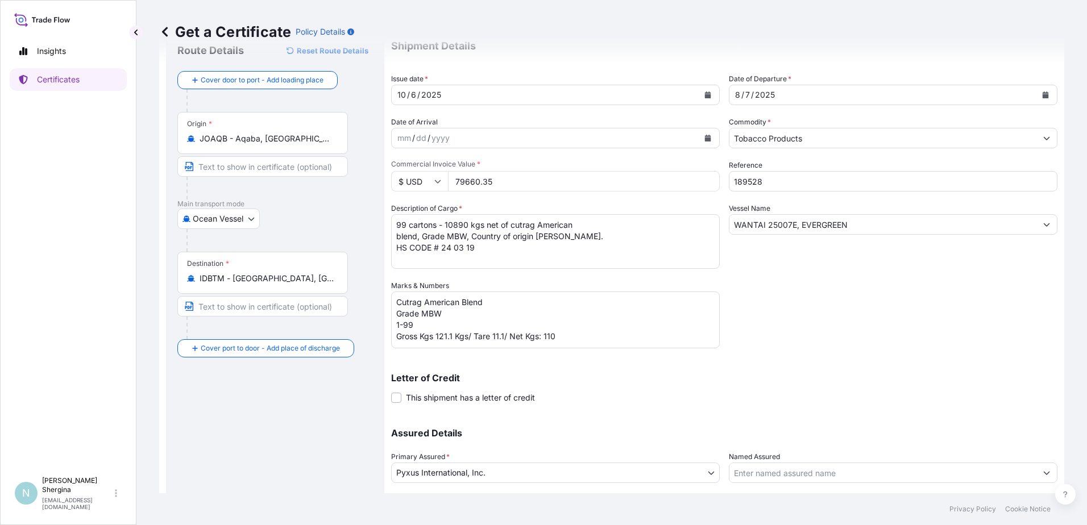
scroll to position [57, 0]
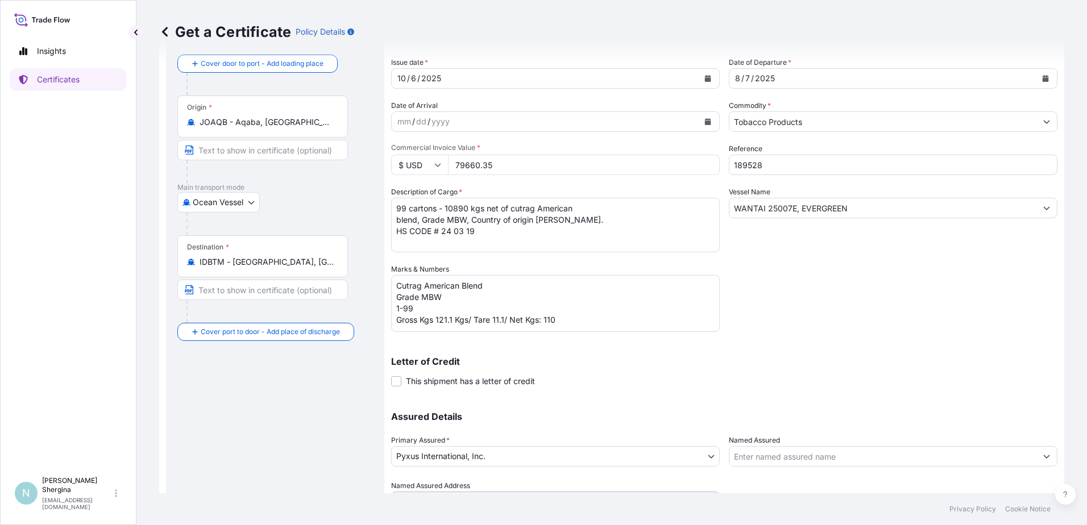
click at [1042, 75] on icon "Calendar" at bounding box center [1045, 78] width 7 height 7
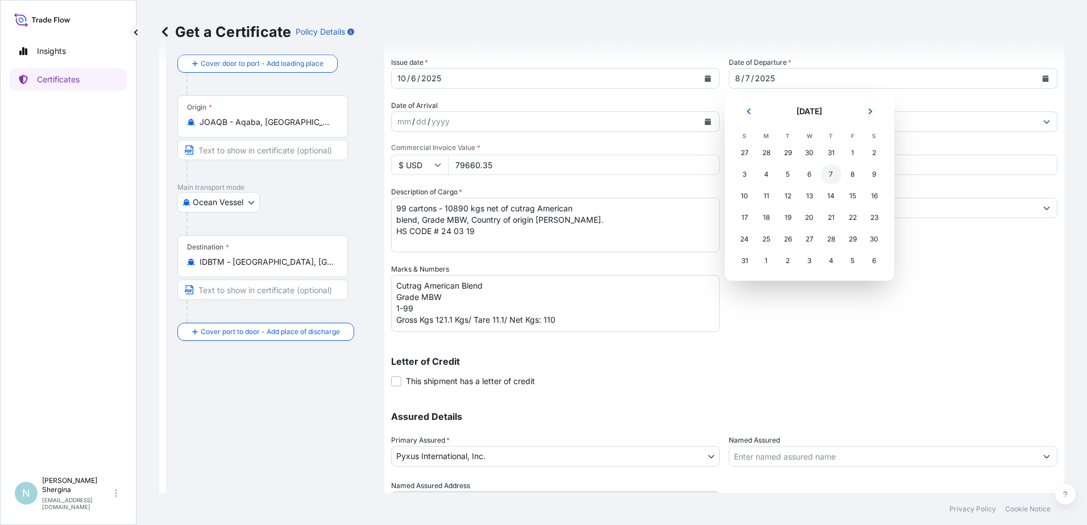
click at [830, 177] on div "7" at bounding box center [831, 174] width 20 height 20
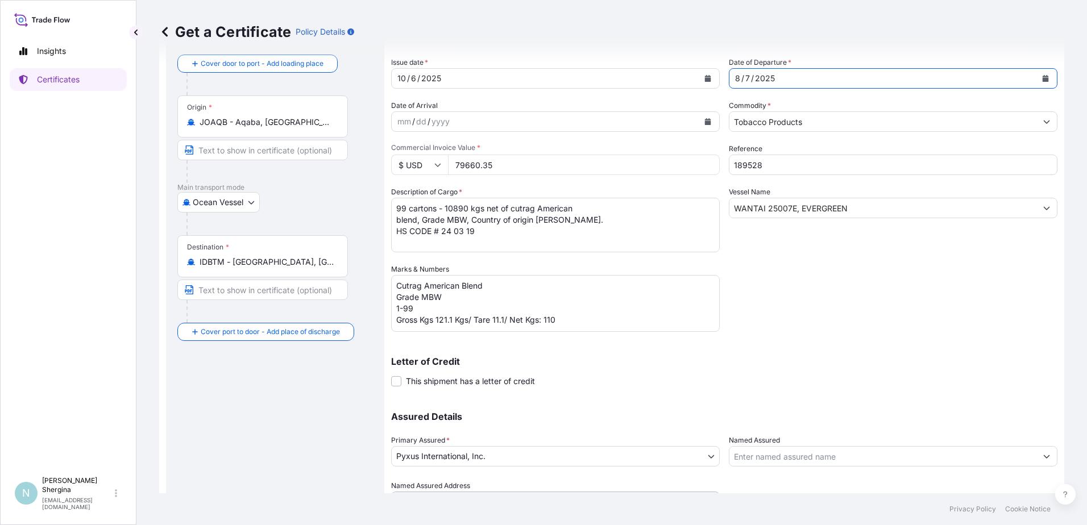
click at [860, 282] on div "Shipment Details Issue date * [DATE] Date of Departure * [DATE] Date of Arrival…" at bounding box center [724, 263] width 666 height 499
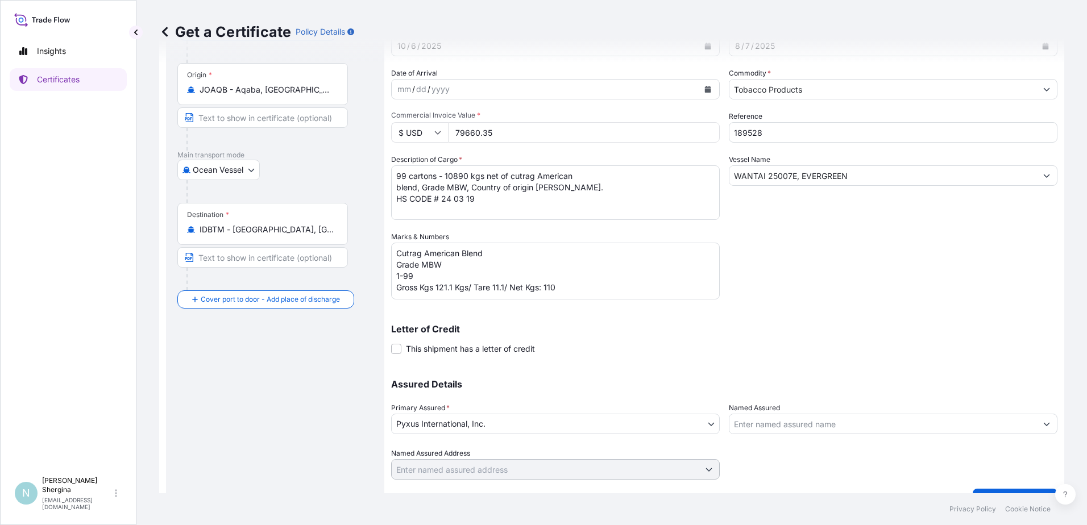
scroll to position [114, 0]
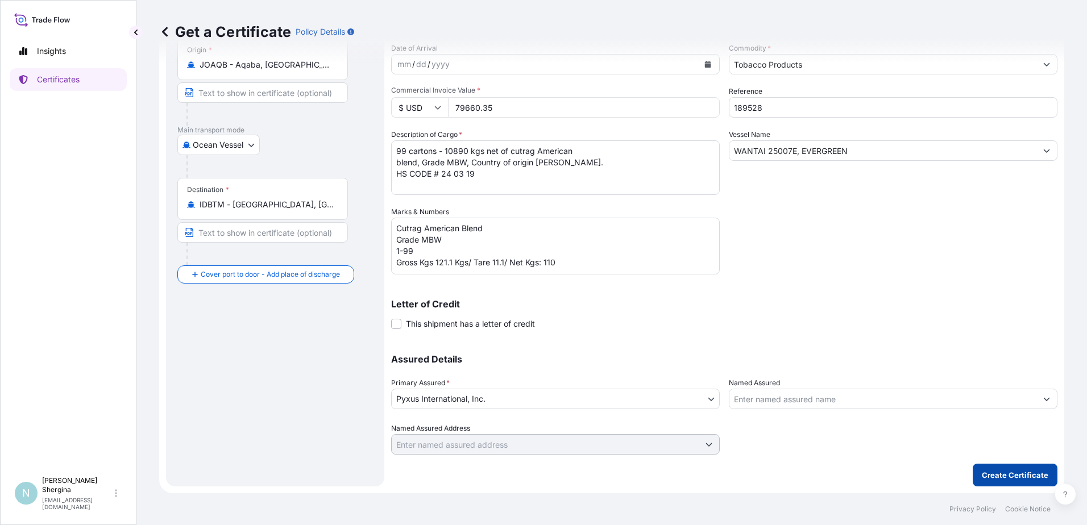
click at [982, 475] on p "Create Certificate" at bounding box center [1015, 475] width 67 height 11
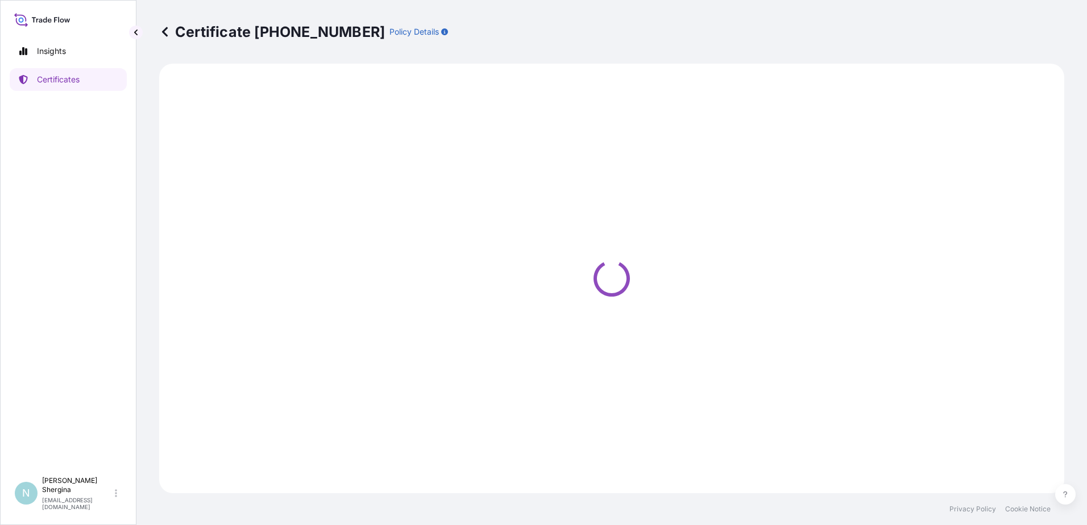
select select "Ocean Vessel"
select select "31548"
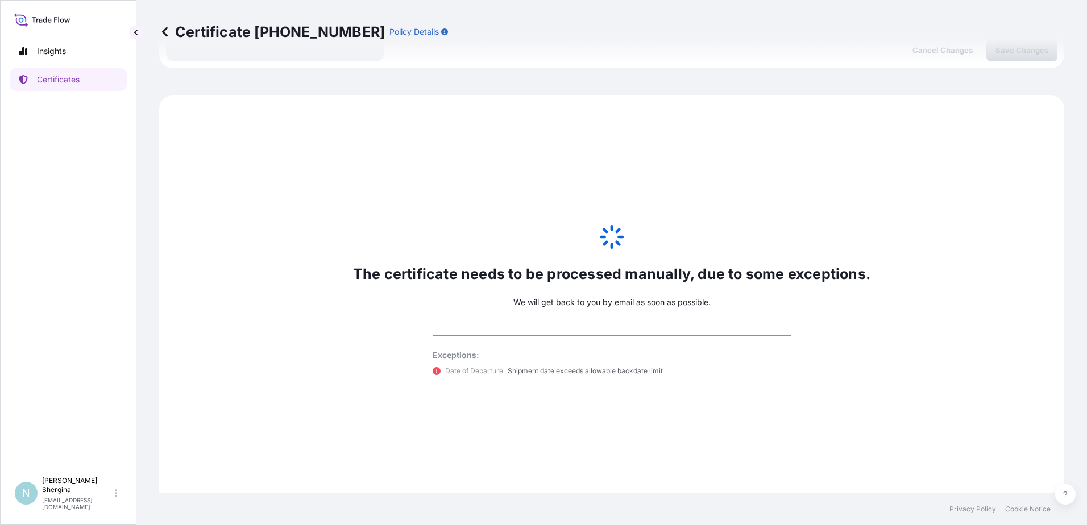
scroll to position [550, 0]
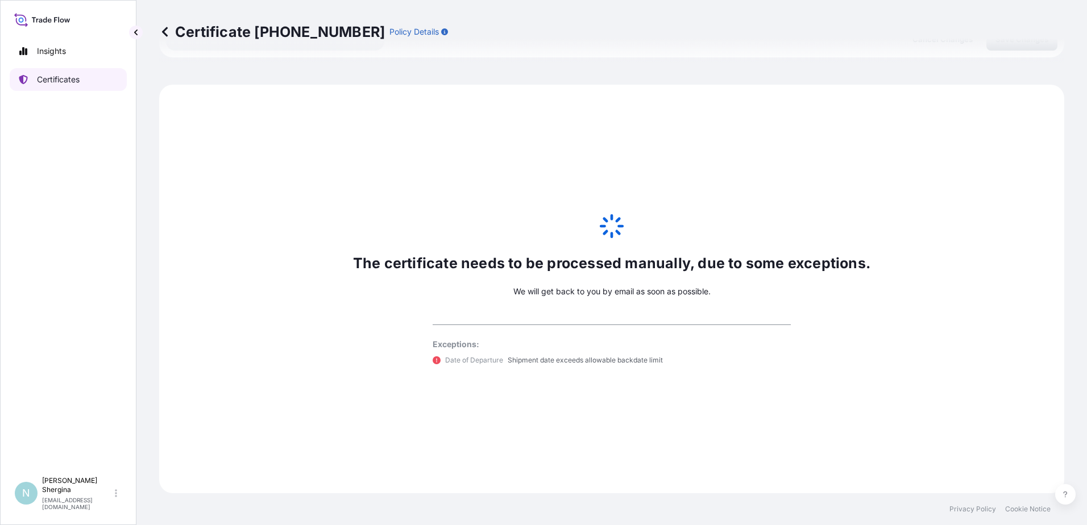
click at [100, 86] on link "Certificates" at bounding box center [68, 79] width 117 height 23
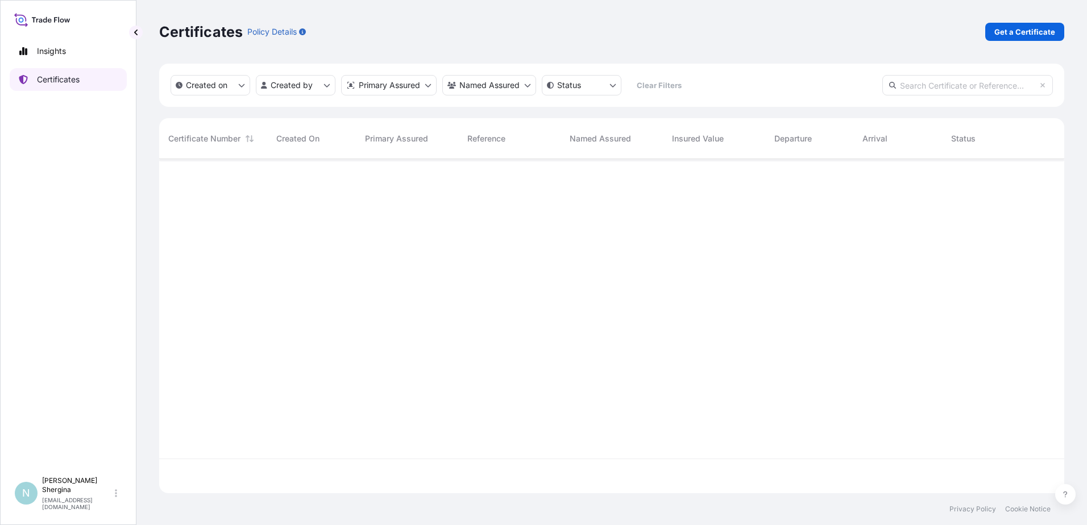
scroll to position [332, 897]
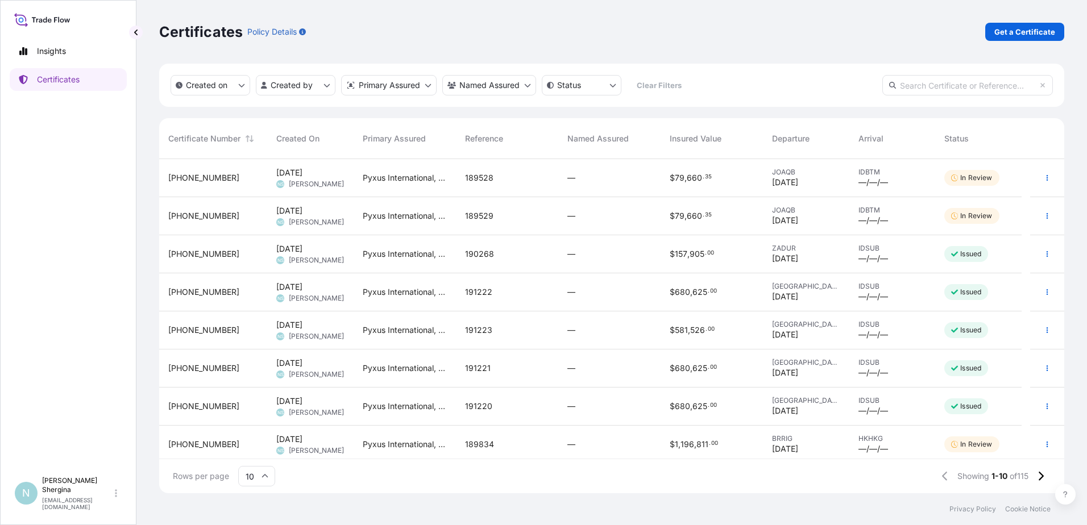
click at [562, 211] on div "—" at bounding box center [609, 216] width 102 height 38
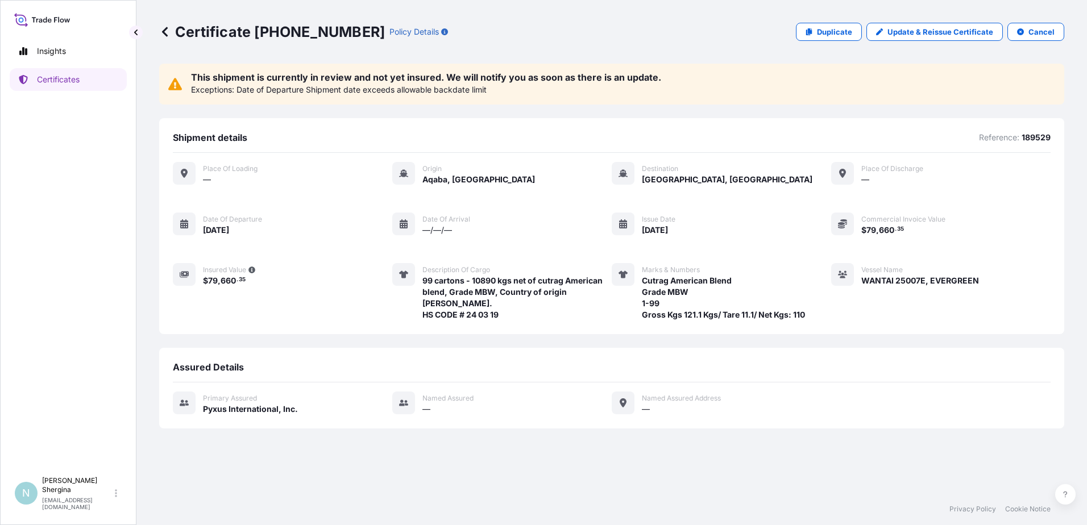
click at [1053, 314] on div "Shipment details Reference: 189529 Place of Loading — Origin [GEOGRAPHIC_DATA],…" at bounding box center [611, 226] width 905 height 216
click at [79, 82] on p "Certificates" at bounding box center [58, 79] width 43 height 11
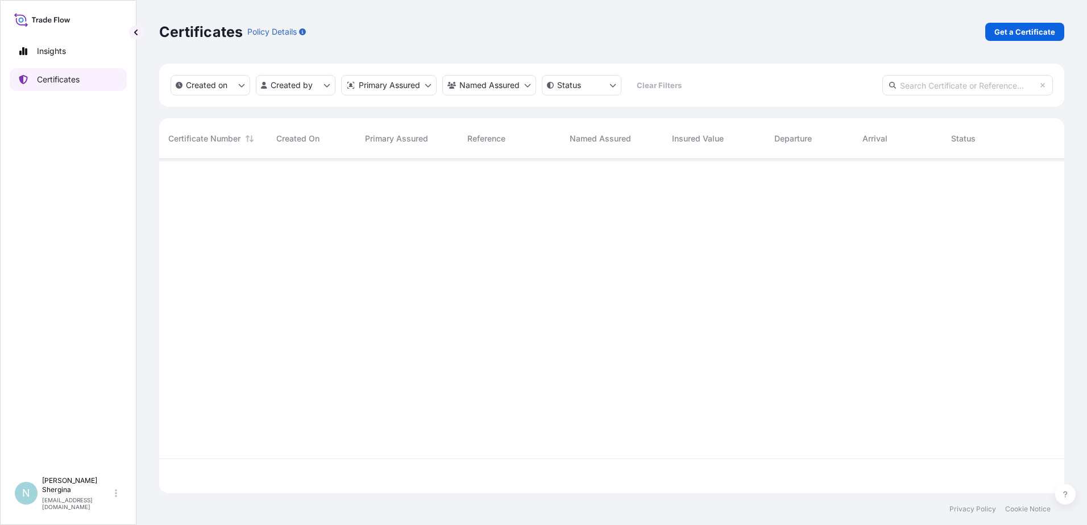
scroll to position [332, 897]
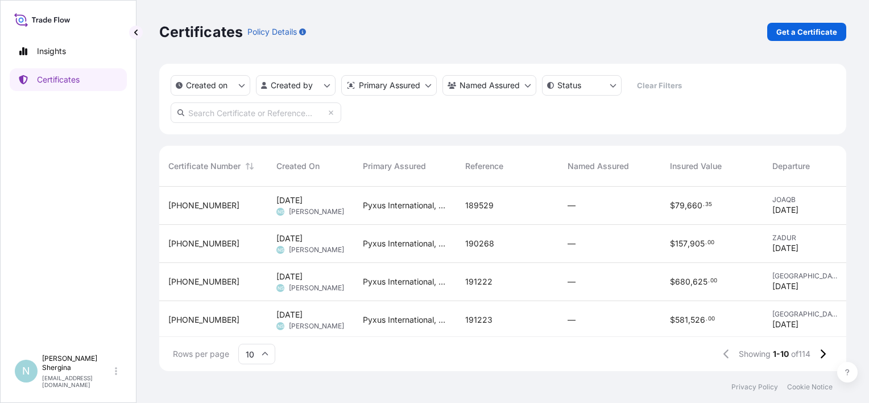
scroll to position [9, 9]
